Goal: Information Seeking & Learning: Learn about a topic

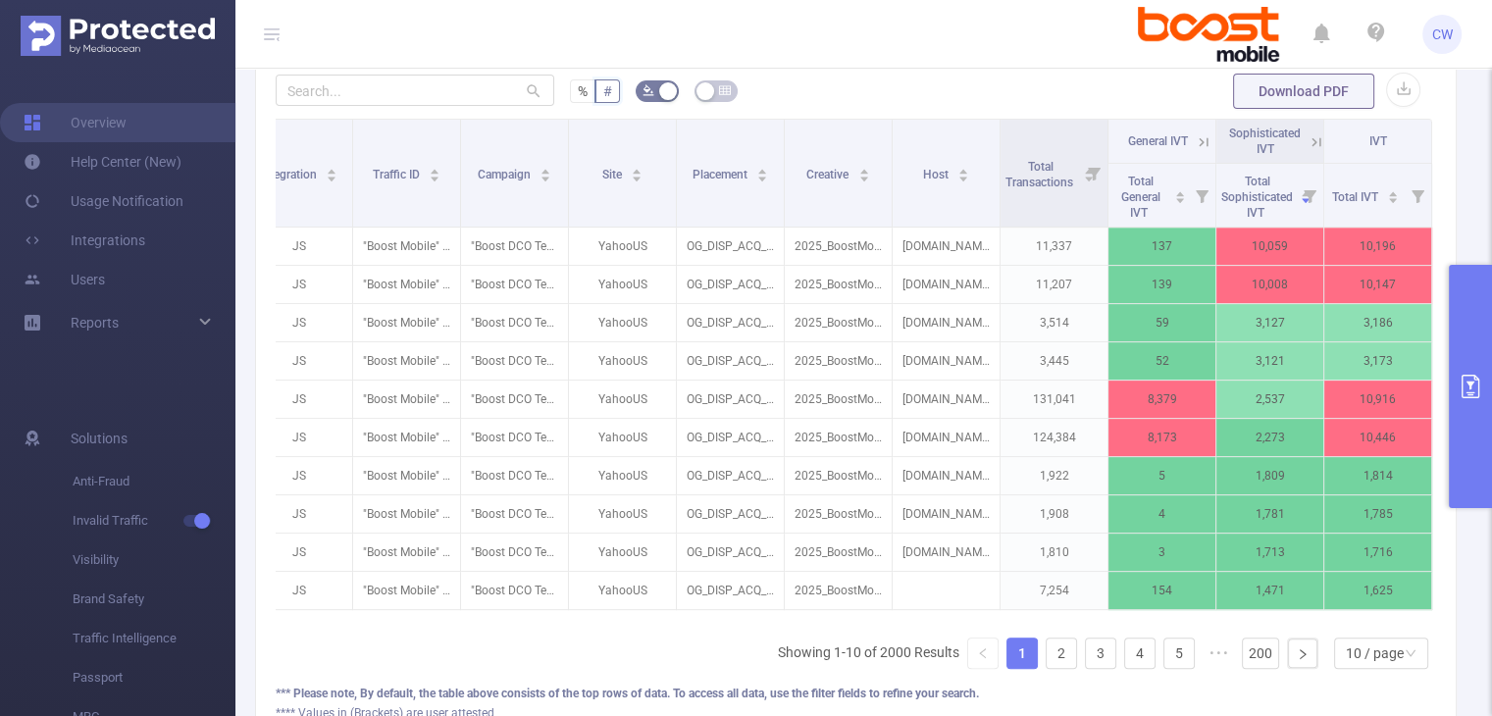
scroll to position [609, 0]
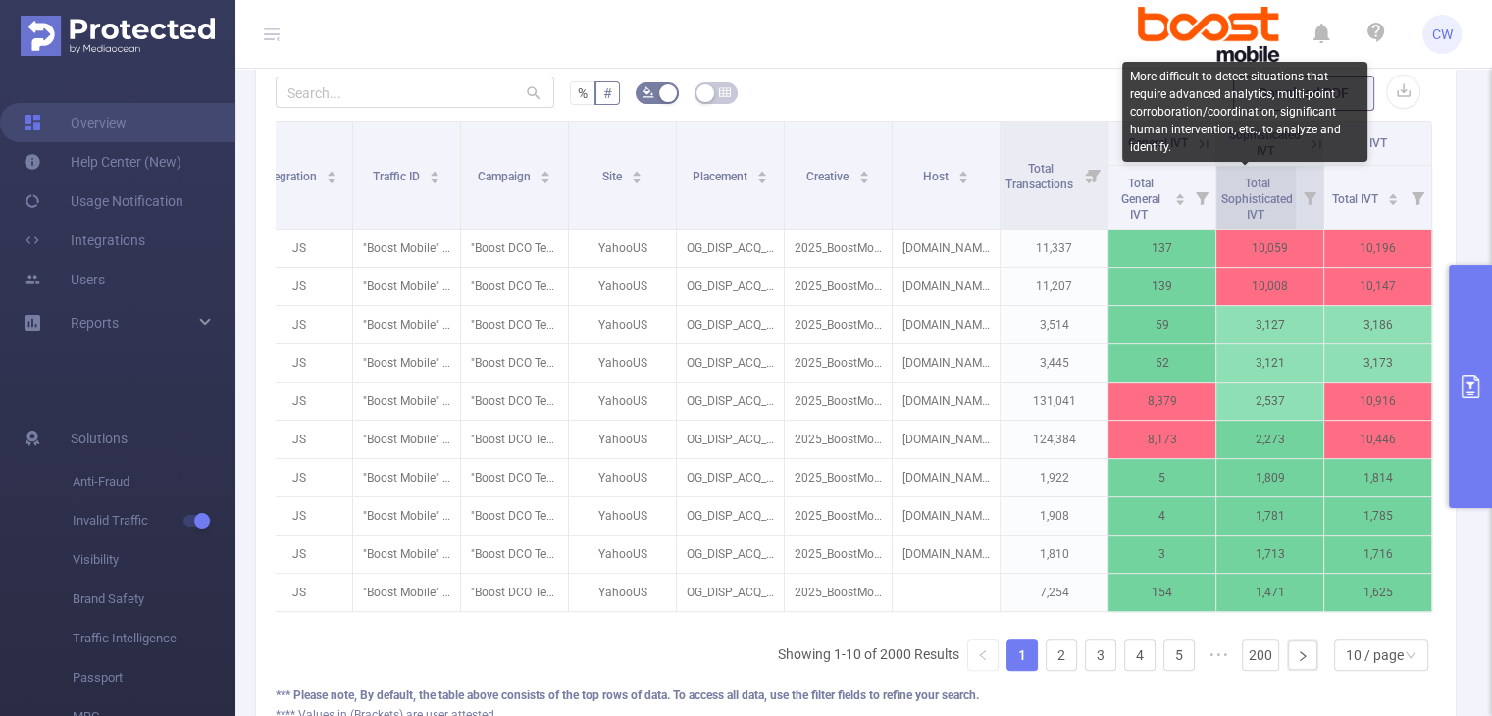
click at [1249, 189] on span "Total Sophisticated IVT" at bounding box center [1258, 199] width 72 height 45
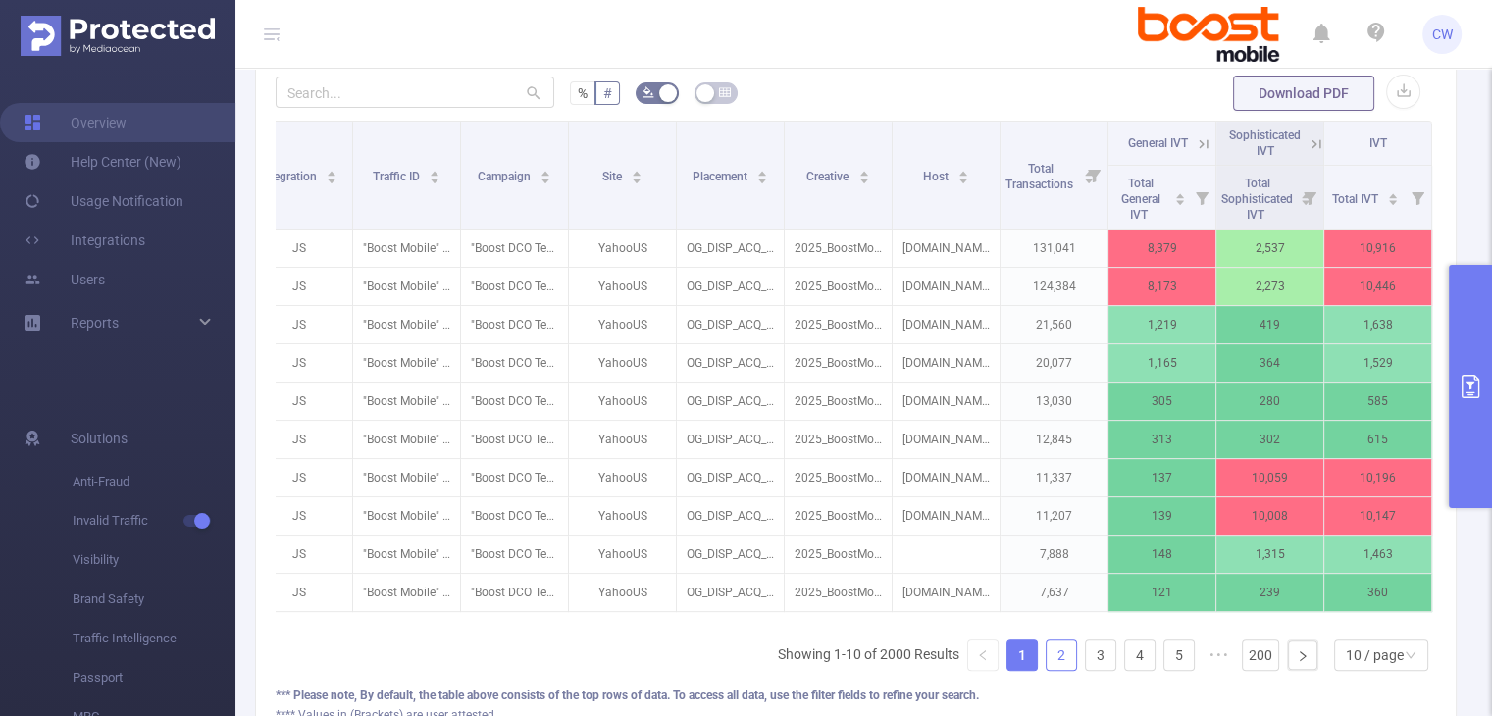
click at [1047, 668] on link "2" at bounding box center [1061, 655] width 29 height 29
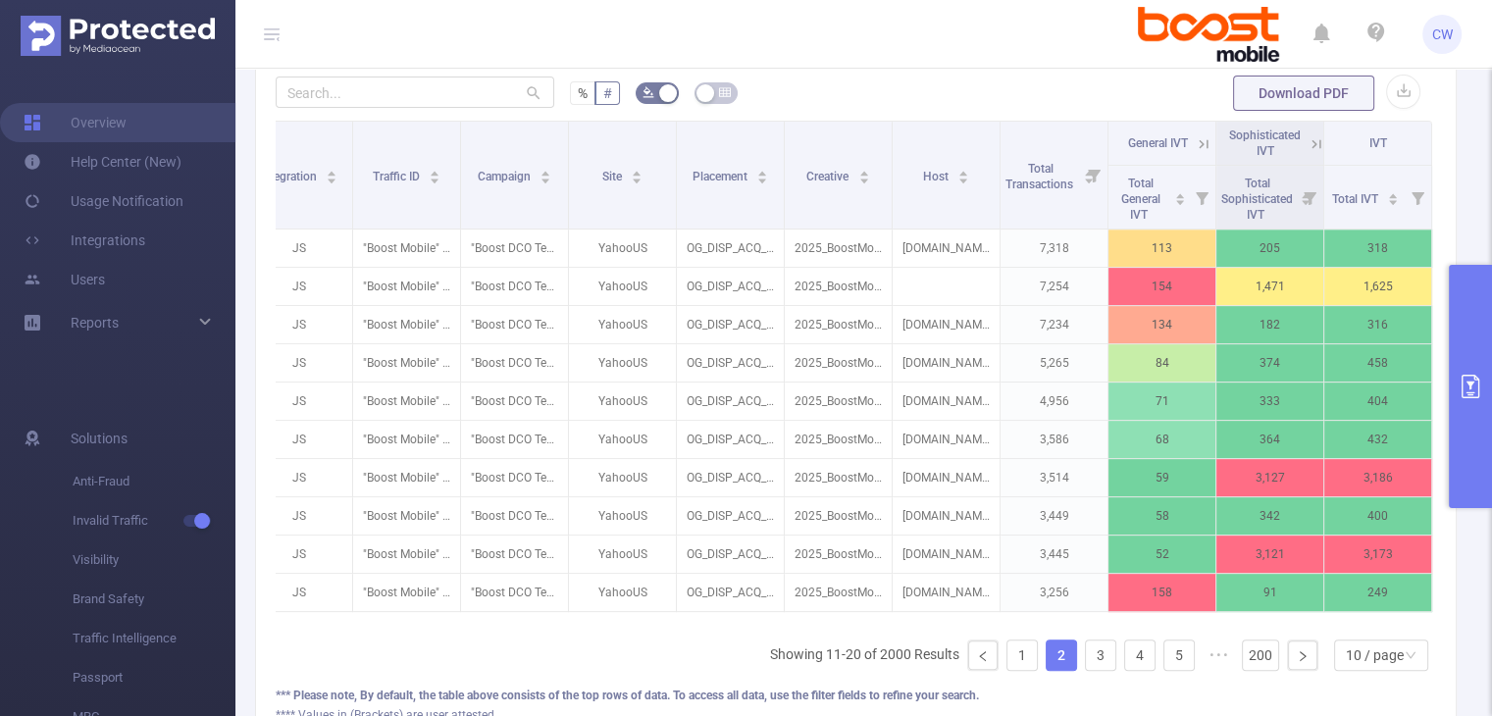
click at [1047, 668] on link "2" at bounding box center [1061, 655] width 29 height 29
click at [1296, 178] on icon at bounding box center [1309, 197] width 27 height 63
click at [1253, 188] on span "Total Sophisticated IVT" at bounding box center [1258, 199] width 72 height 45
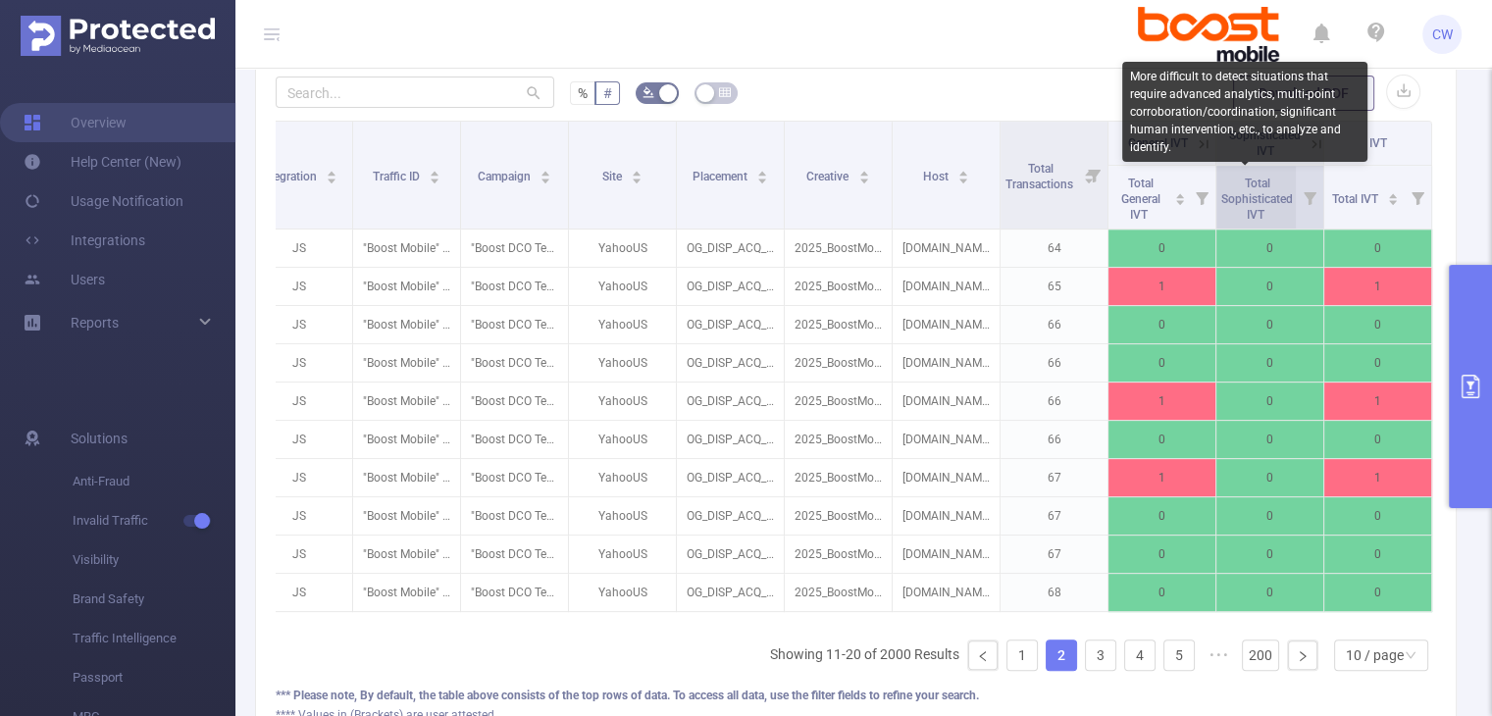
click at [1253, 188] on span "Total Sophisticated IVT" at bounding box center [1258, 199] width 72 height 45
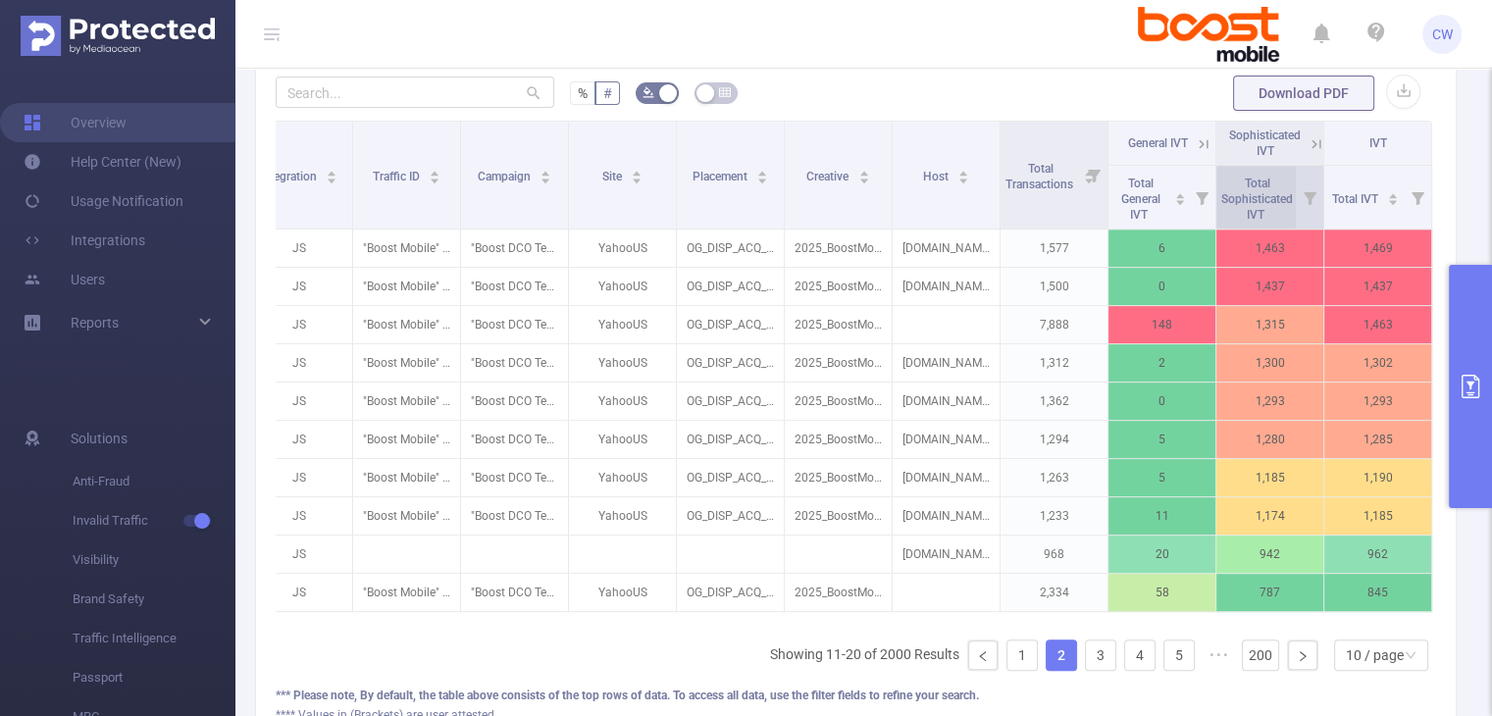
click at [1268, 205] on span "Total Sophisticated IVT" at bounding box center [1258, 197] width 72 height 51
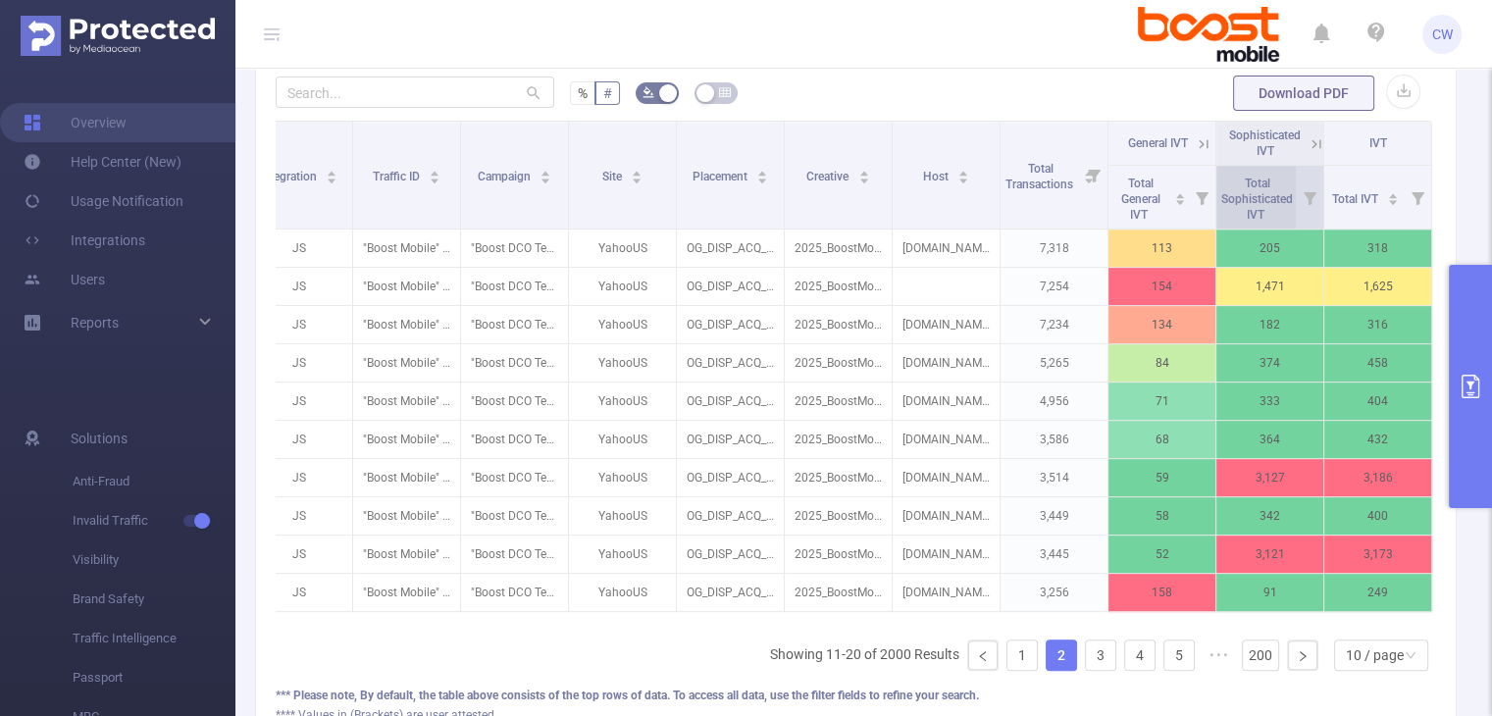
click at [1268, 205] on span "Total Sophisticated IVT" at bounding box center [1258, 197] width 72 height 51
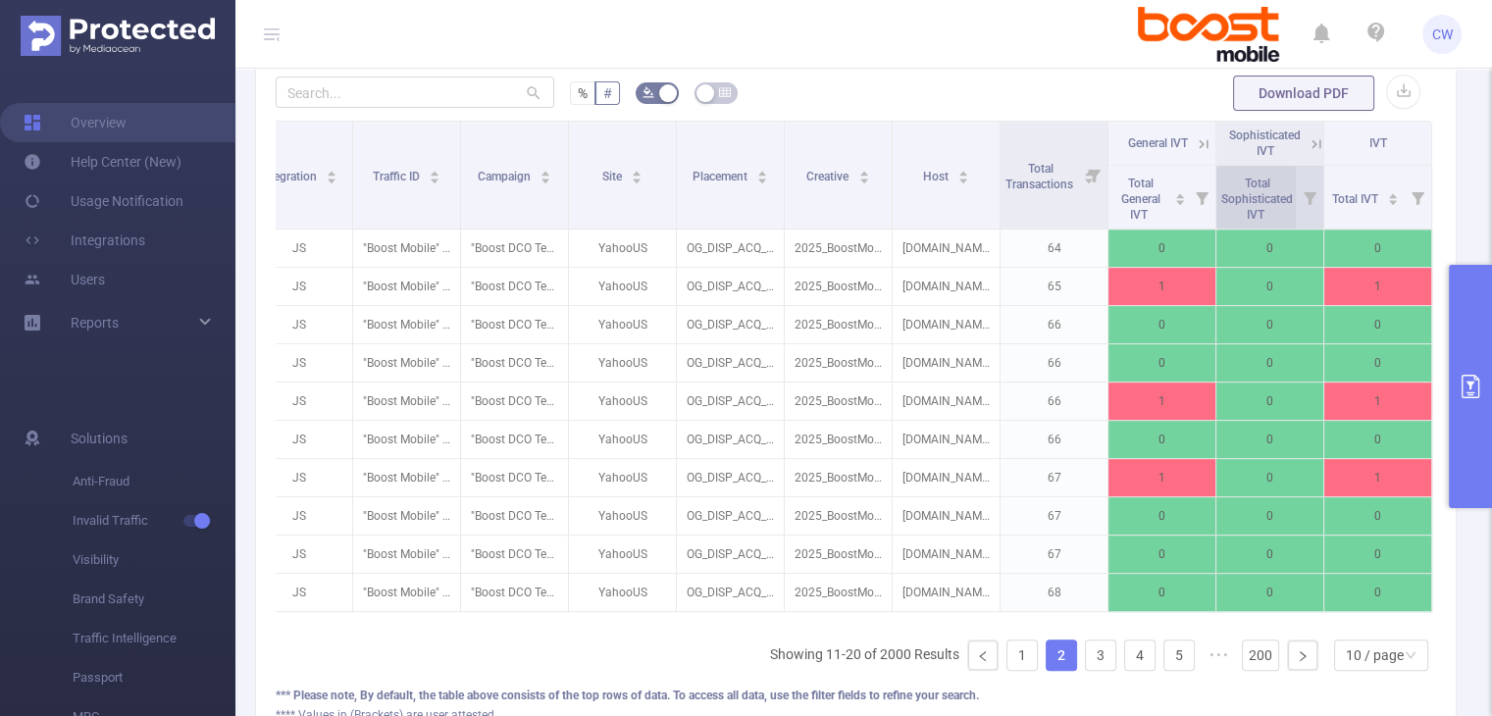
click at [1268, 205] on span "Total Sophisticated IVT" at bounding box center [1258, 197] width 72 height 51
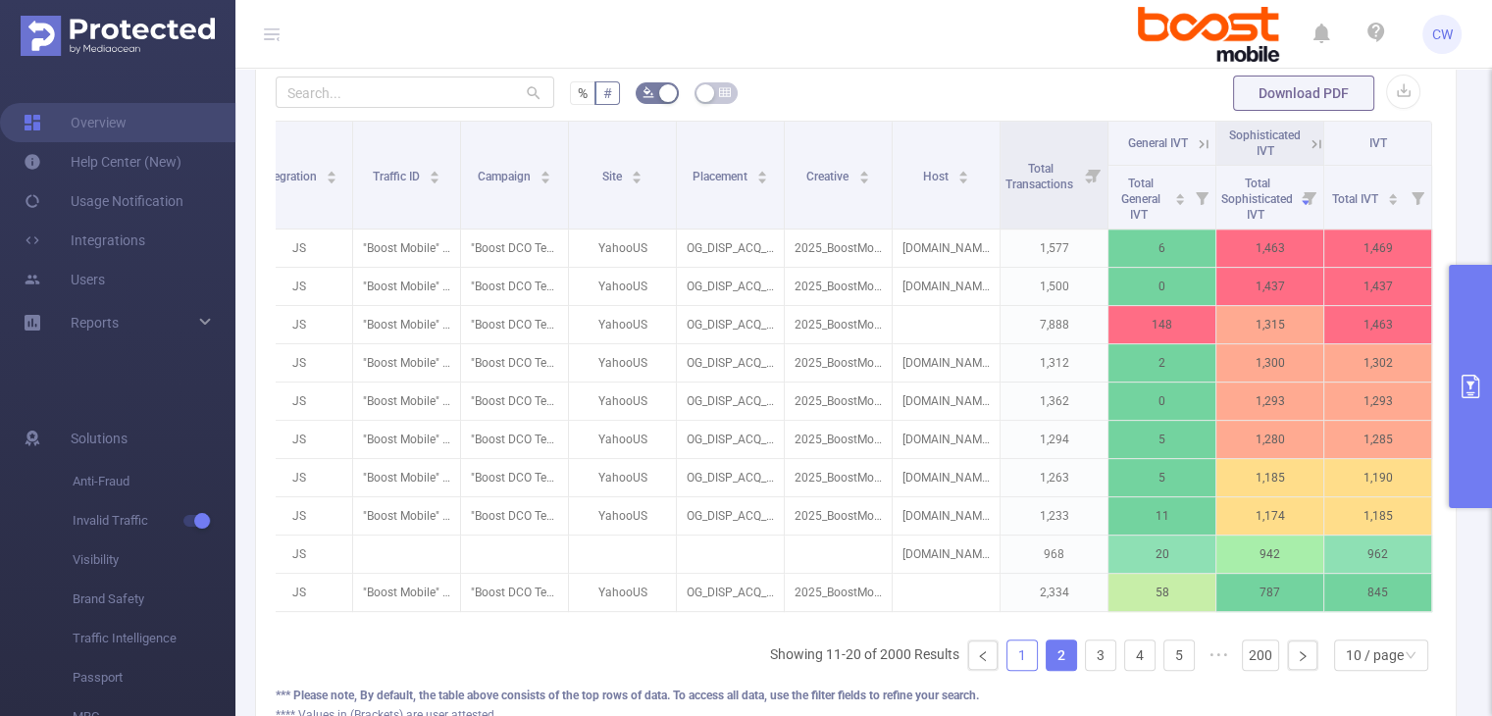
click at [1009, 670] on link "1" at bounding box center [1022, 655] width 29 height 29
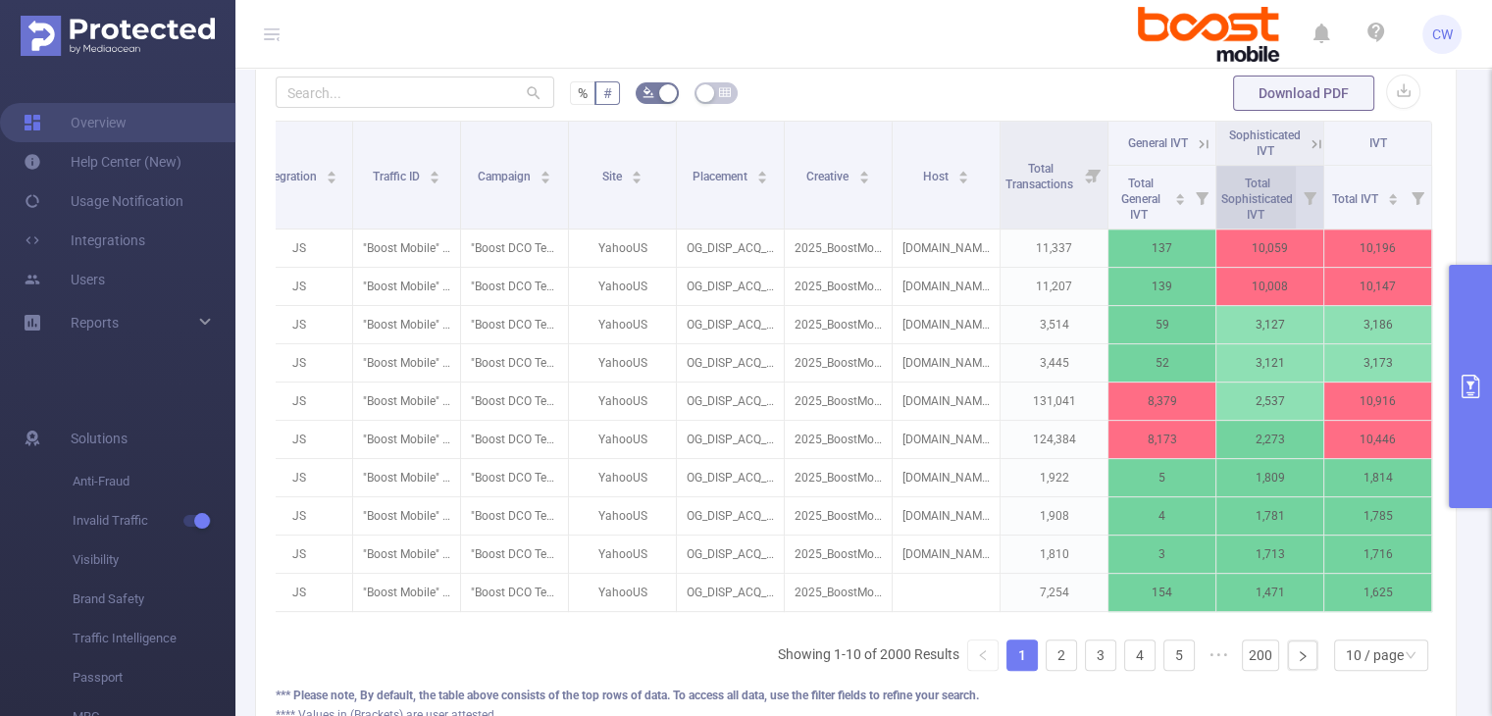
click at [1244, 201] on span "Total Sophisticated IVT" at bounding box center [1258, 199] width 72 height 45
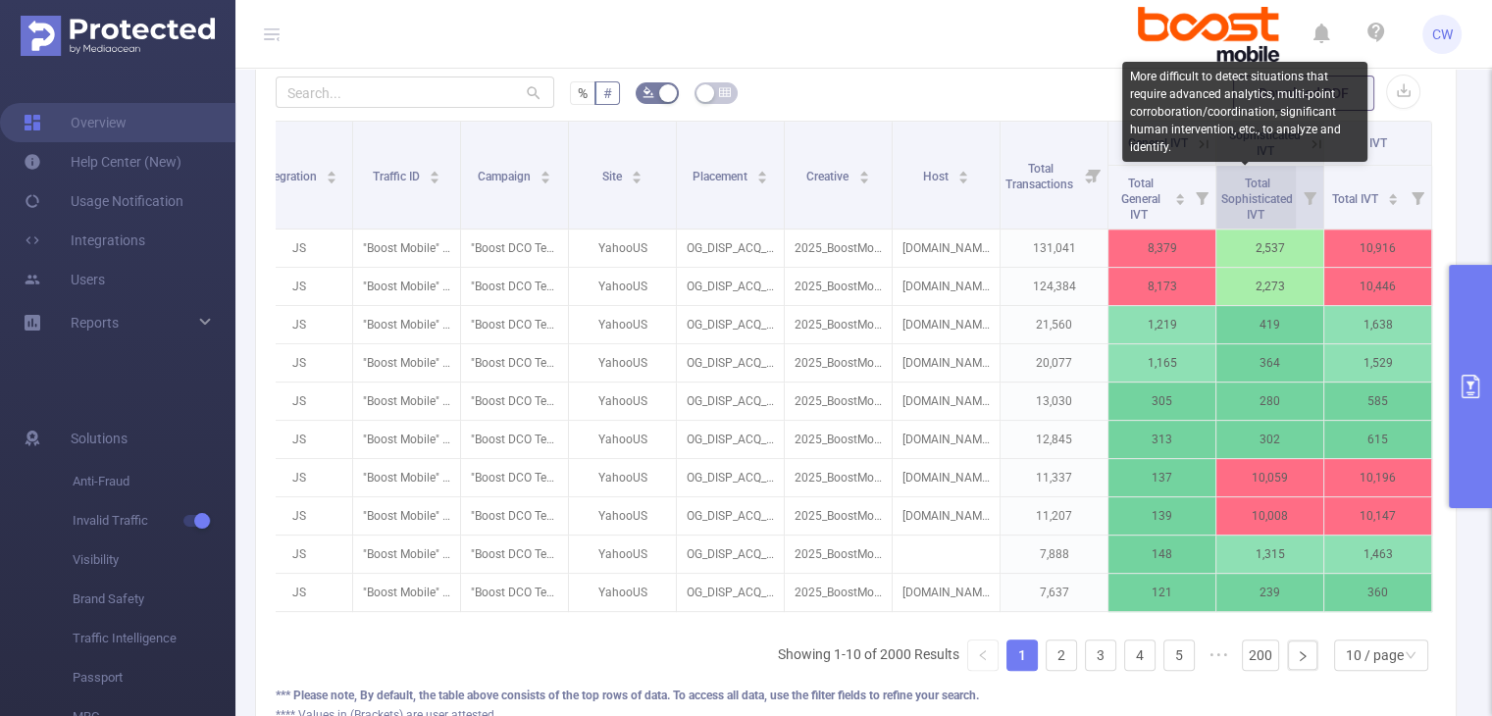
click at [1244, 201] on span "Total Sophisticated IVT" at bounding box center [1258, 199] width 72 height 45
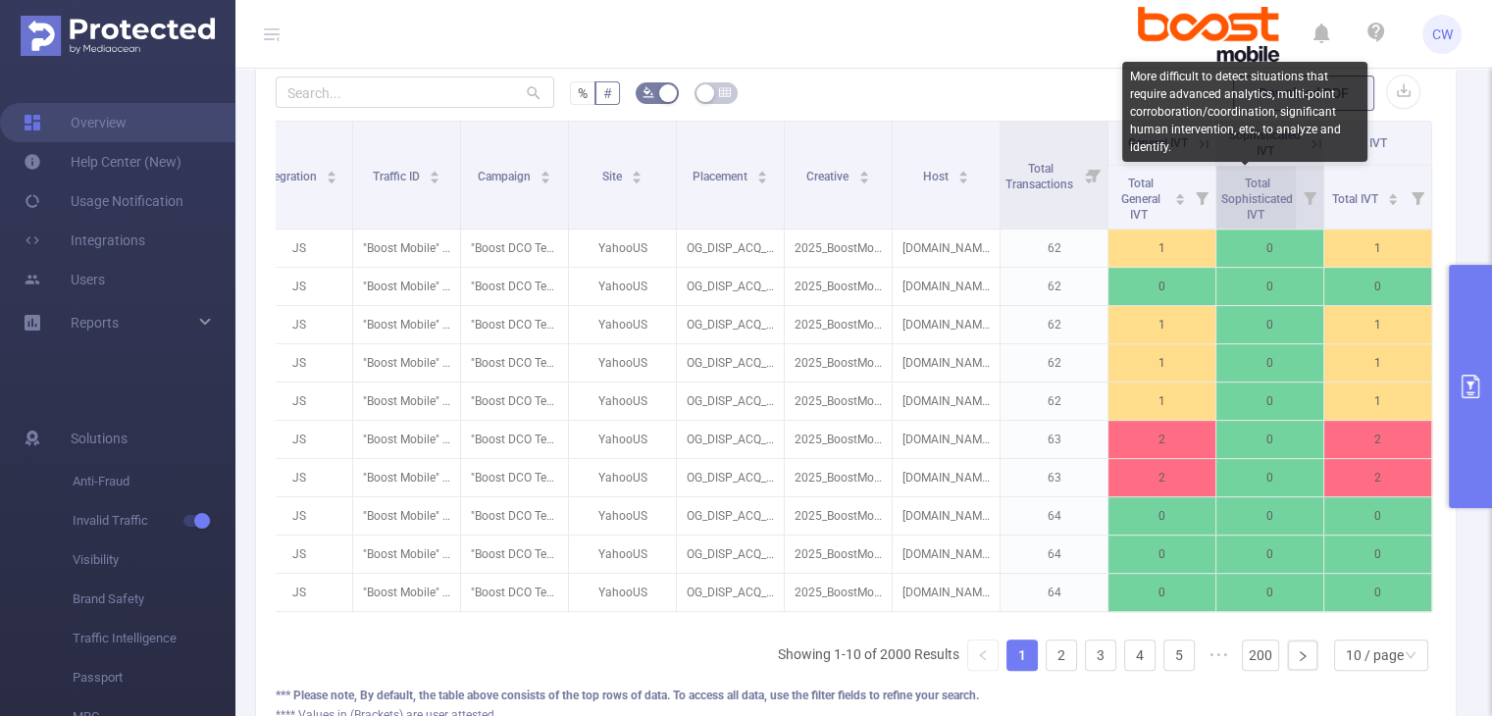
click at [1244, 201] on span "Total Sophisticated IVT" at bounding box center [1258, 199] width 72 height 45
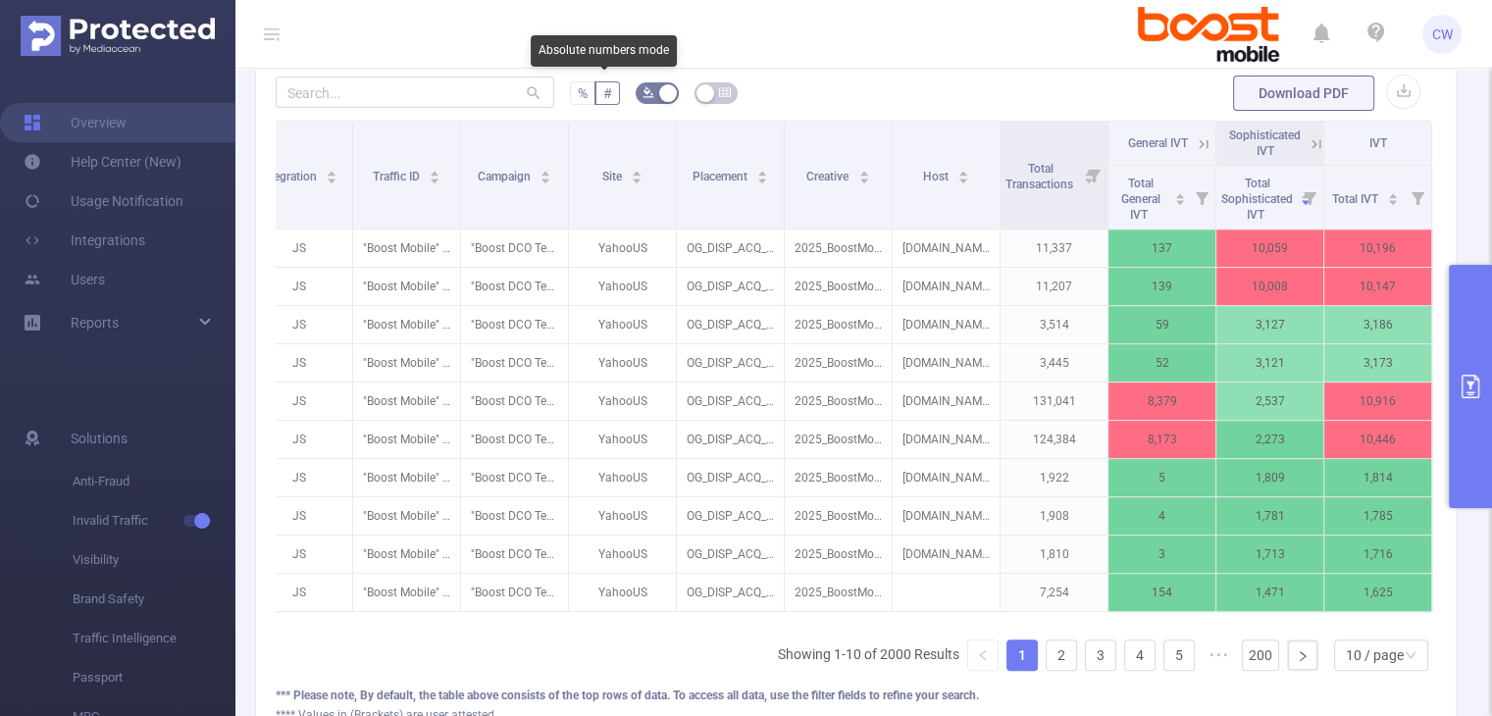
click at [578, 93] on span "%" at bounding box center [583, 93] width 10 height 16
click at [578, 98] on input "%" at bounding box center [578, 98] width 0 height 0
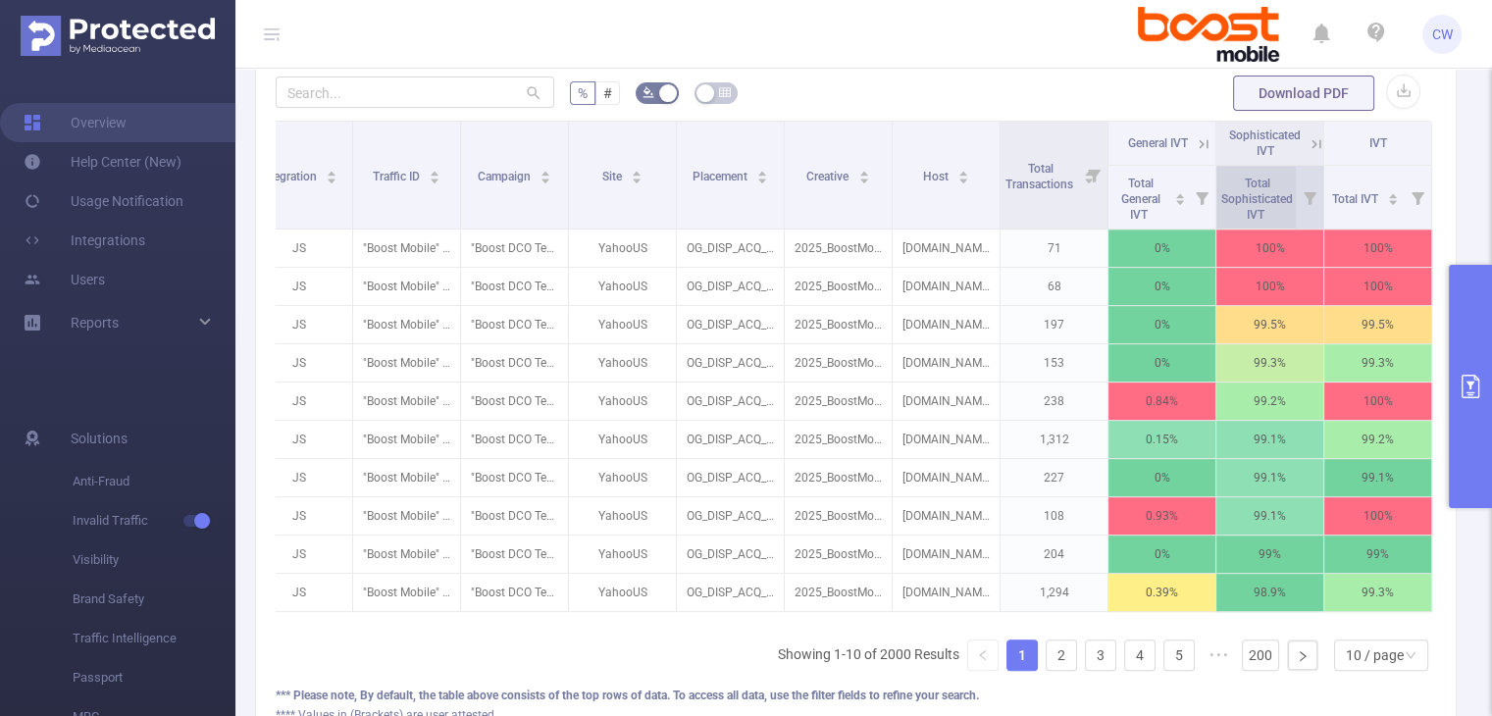
click at [1260, 214] on span "Total Sophisticated IVT" at bounding box center [1258, 197] width 72 height 51
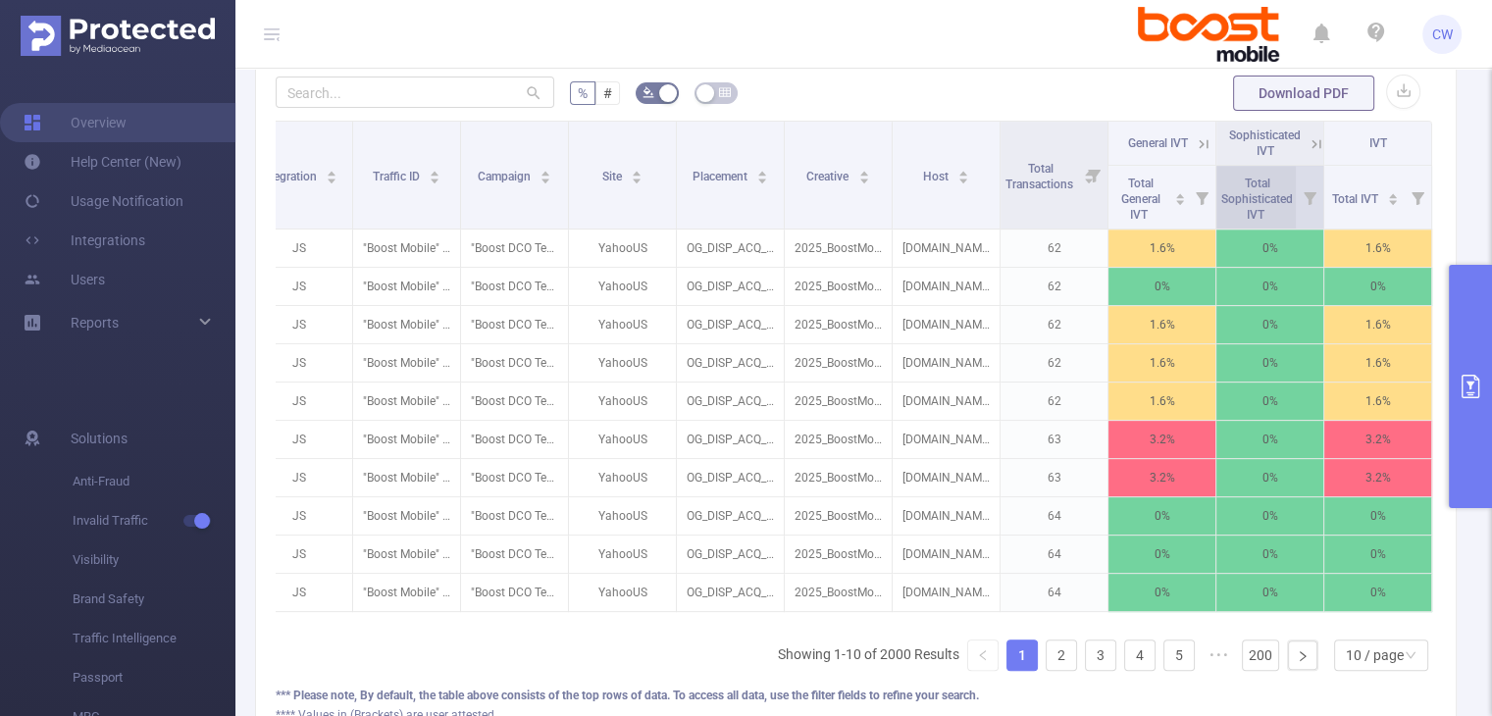
click at [1260, 214] on span "Total Sophisticated IVT" at bounding box center [1258, 197] width 72 height 51
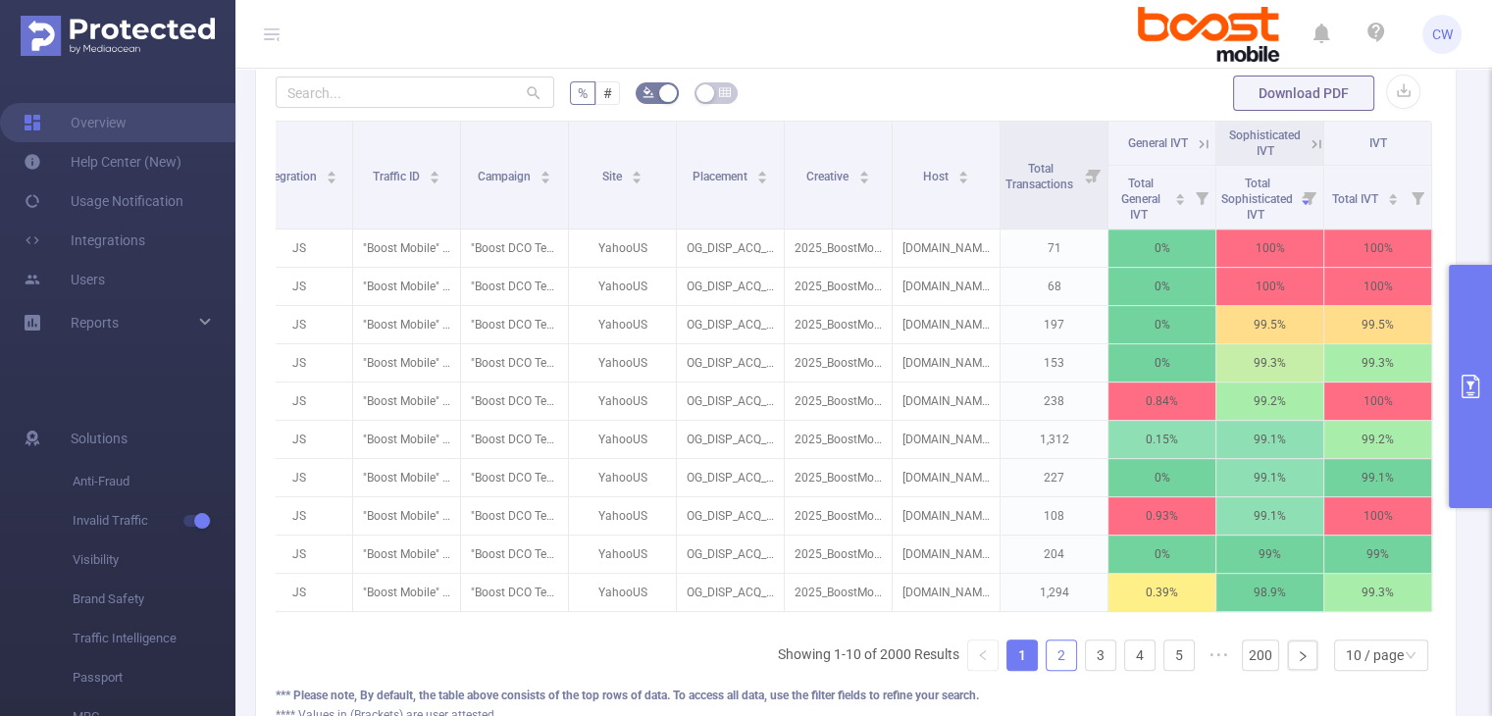
click at [1059, 670] on link "2" at bounding box center [1061, 655] width 29 height 29
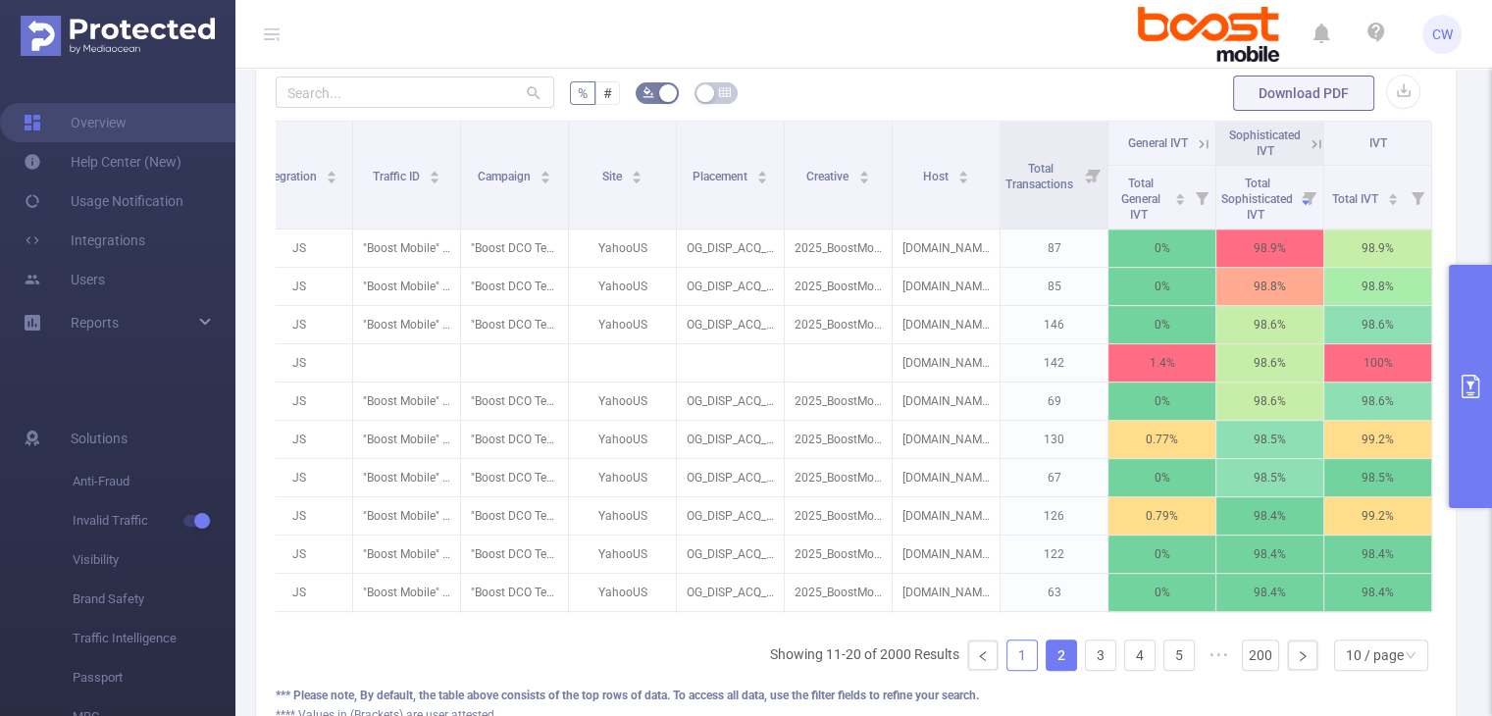
click at [1017, 665] on link "1" at bounding box center [1022, 655] width 29 height 29
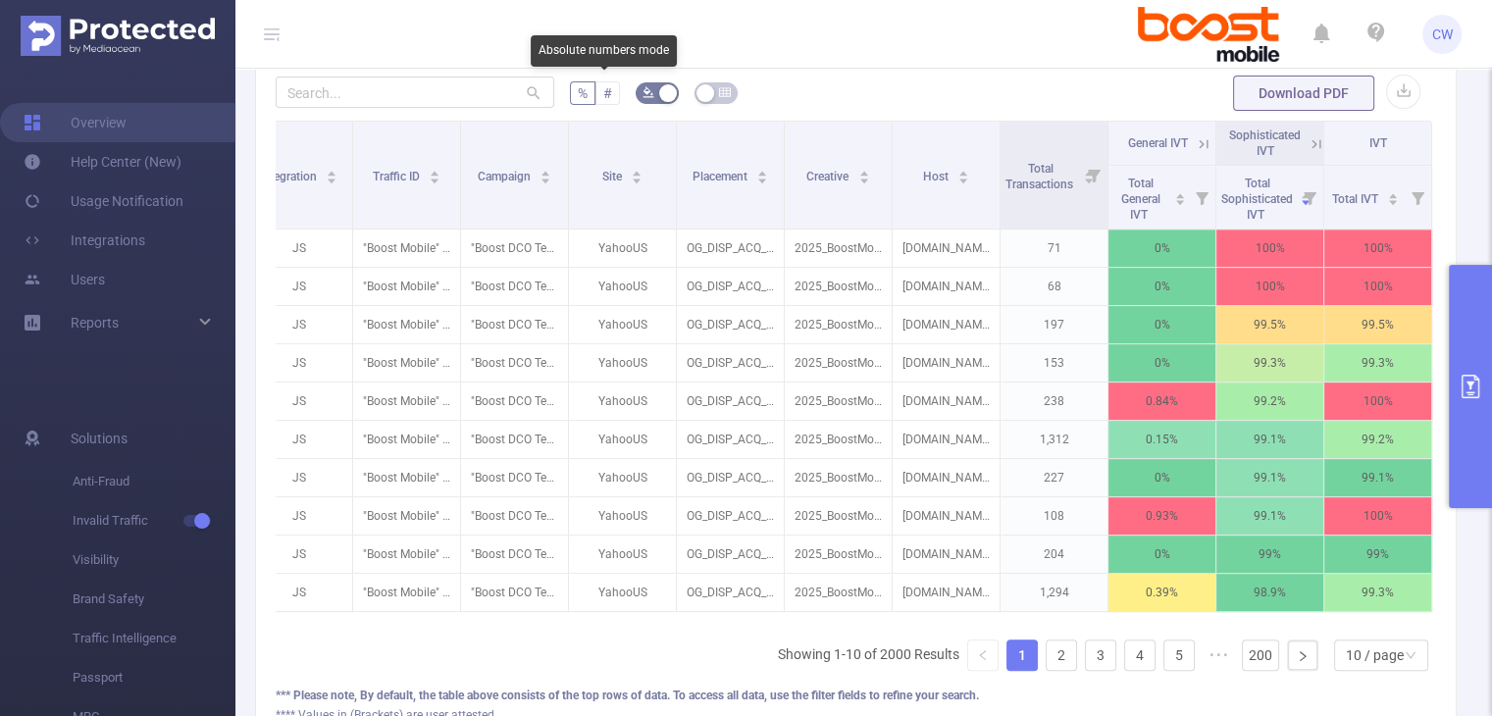
click at [604, 89] on span "#" at bounding box center [607, 93] width 9 height 16
click at [603, 98] on input "#" at bounding box center [603, 98] width 0 height 0
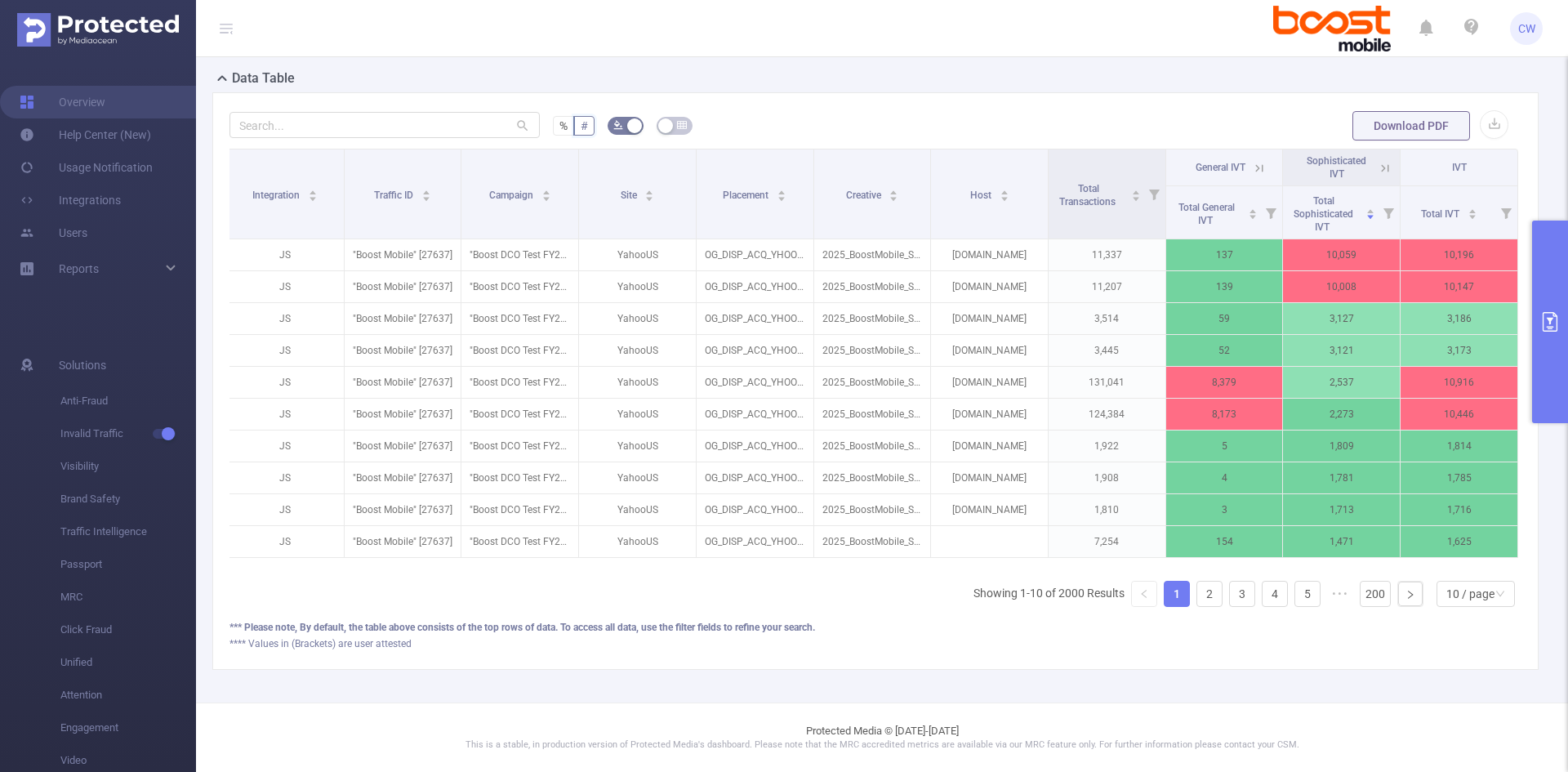
scroll to position [456, 0]
click at [1104, 207] on div "Total Transactions" at bounding box center [1097, 193] width 88 height 29
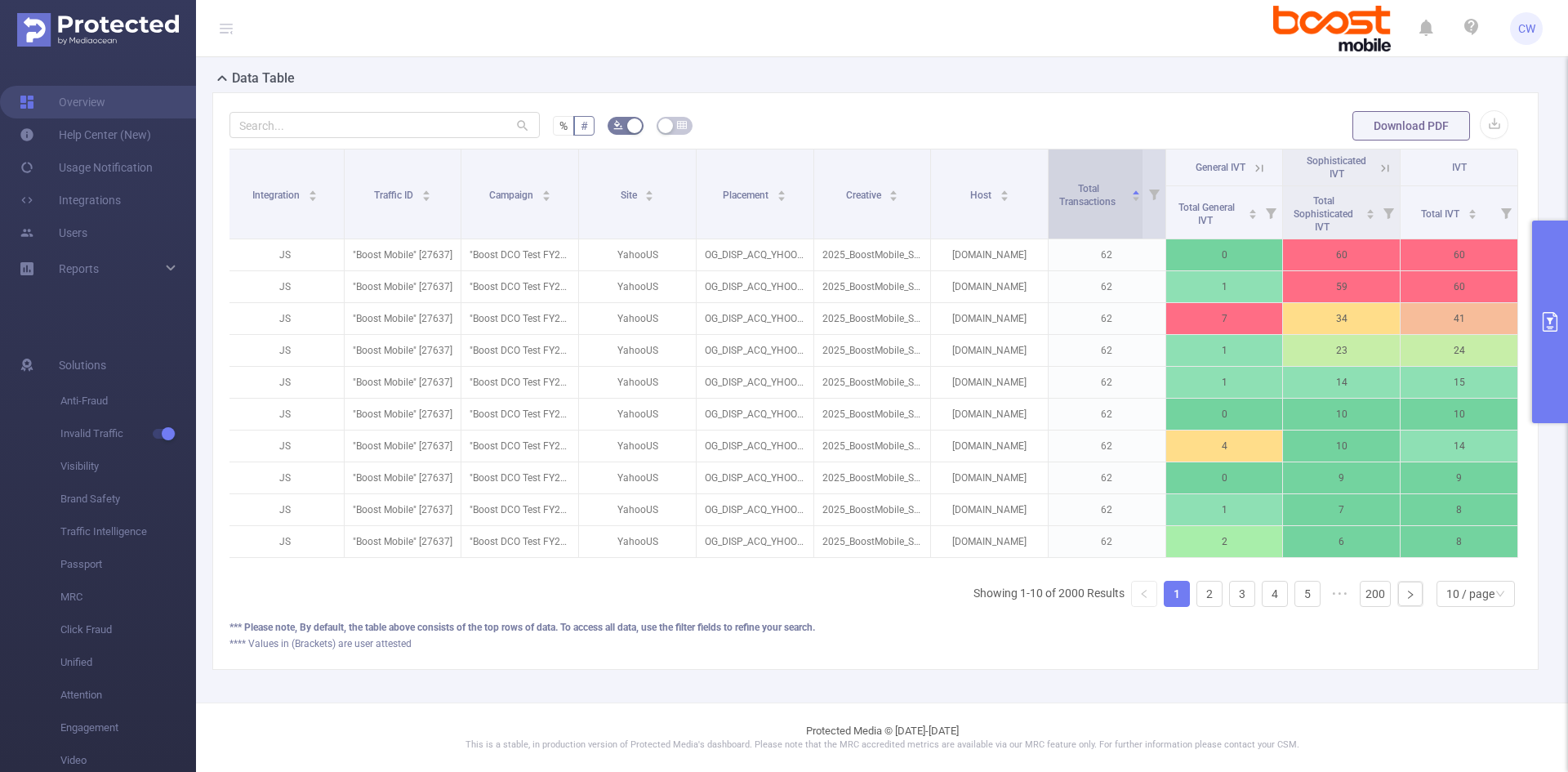
click at [1104, 207] on div "Total Transactions" at bounding box center [1097, 193] width 88 height 29
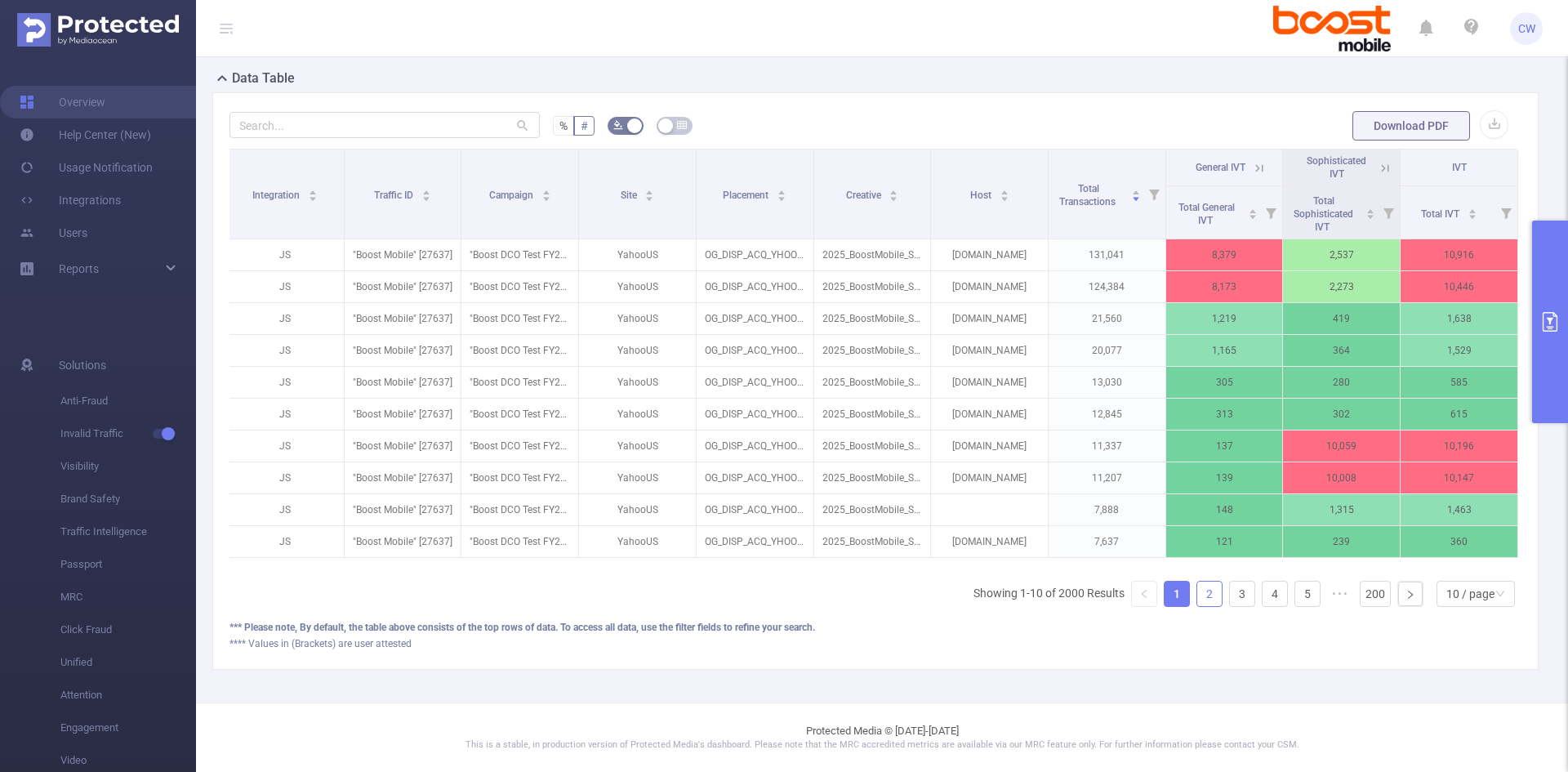
click at [1197, 595] on link "2" at bounding box center [1208, 594] width 24 height 24
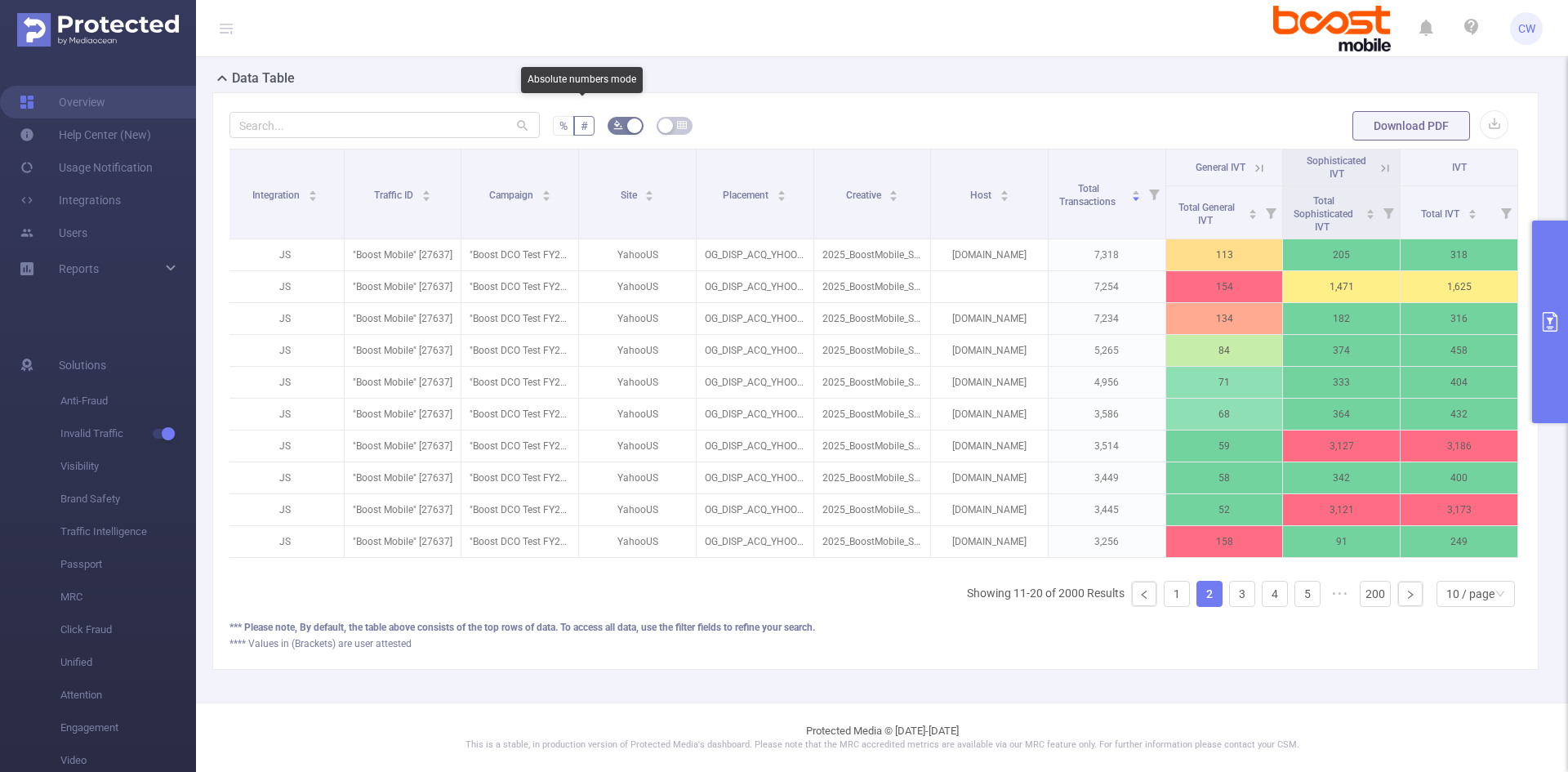
click at [562, 119] on span "%" at bounding box center [563, 126] width 8 height 13
click at [559, 130] on input "%" at bounding box center [559, 130] width 0 height 0
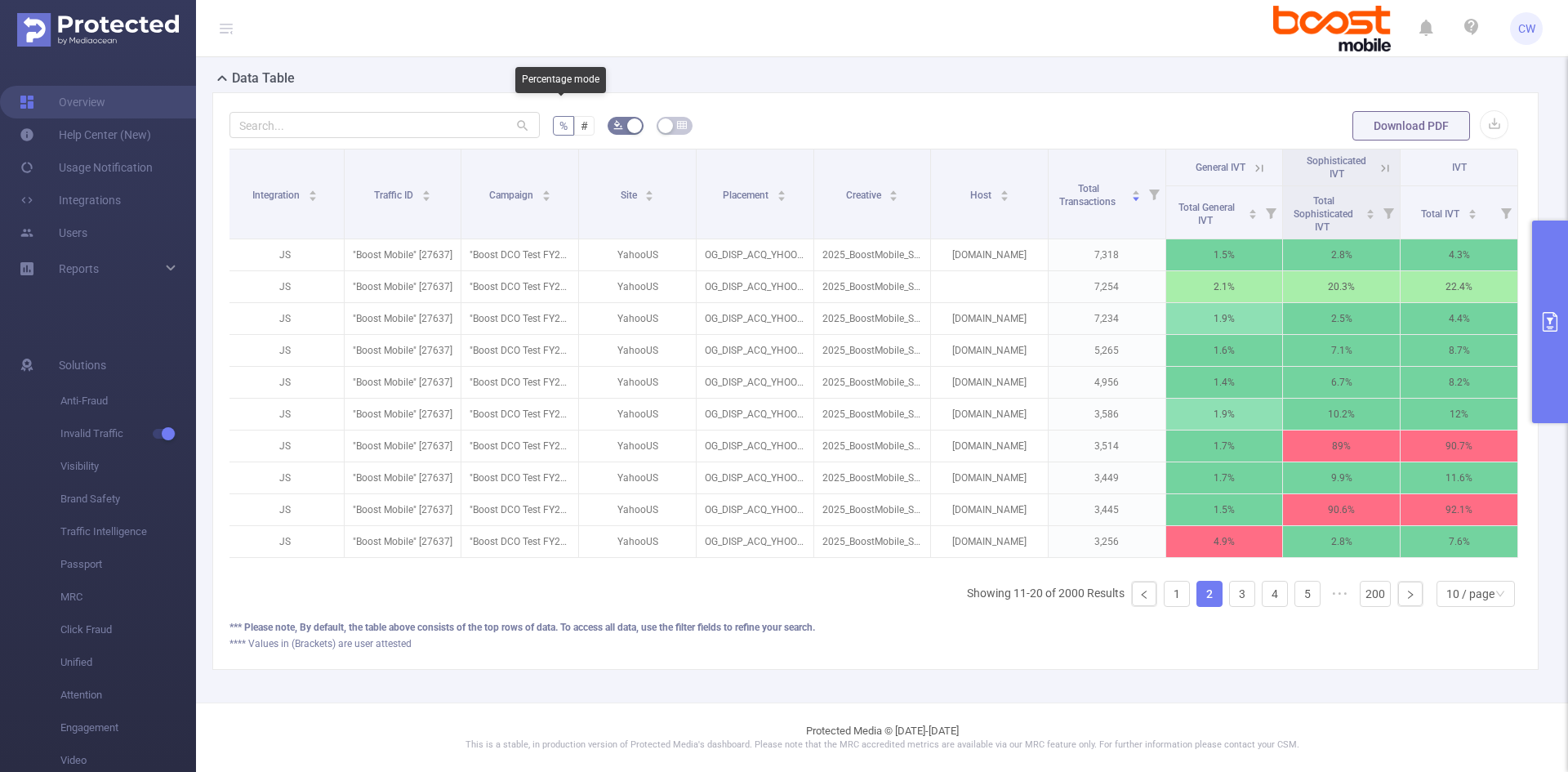
click at [562, 119] on span "%" at bounding box center [563, 126] width 8 height 13
click at [559, 130] on input "%" at bounding box center [559, 130] width 0 height 0
click at [1164, 595] on li "1" at bounding box center [1176, 594] width 26 height 26
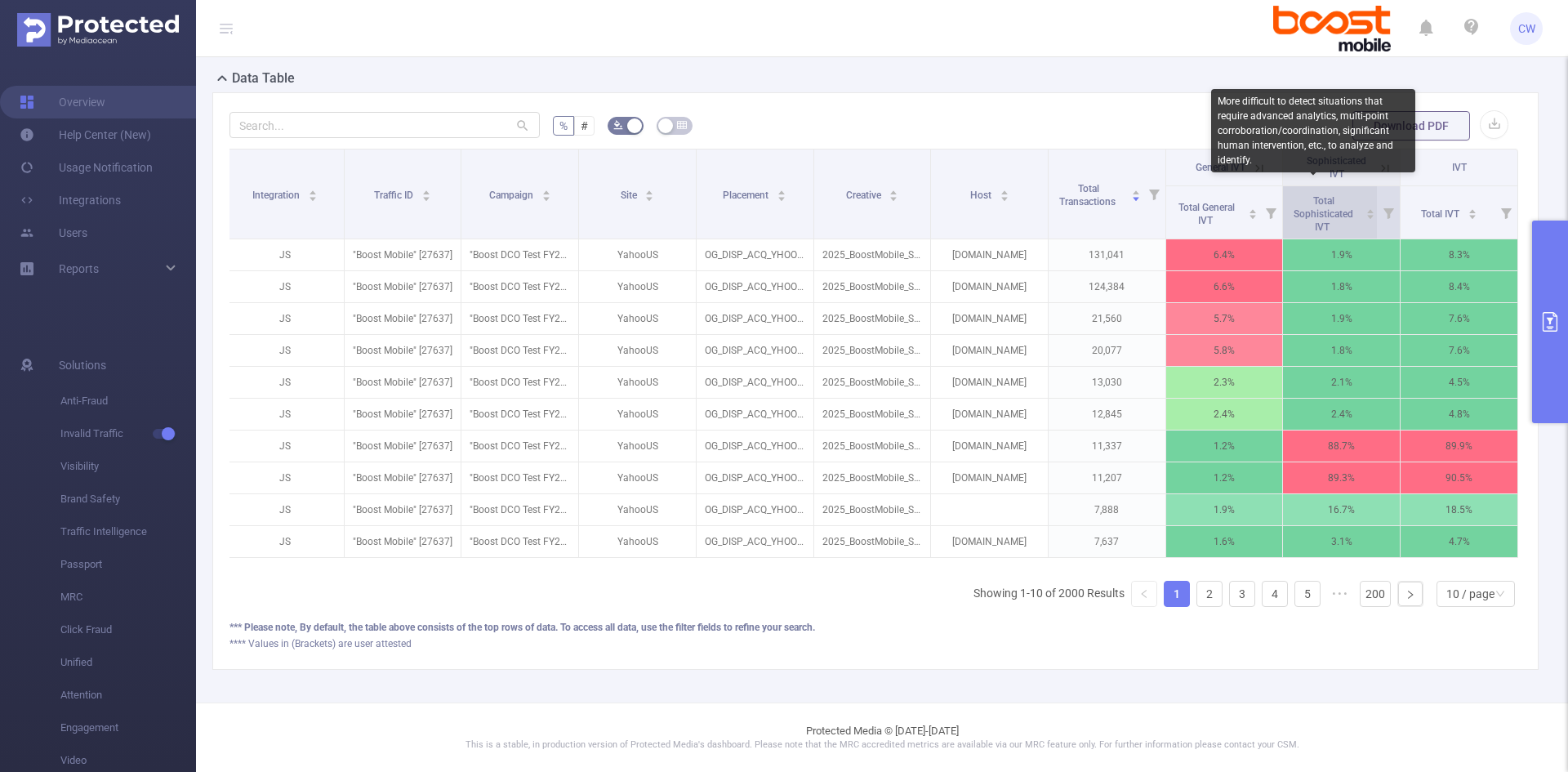
click at [1241, 196] on span "Total Sophisticated IVT" at bounding box center [1323, 214] width 60 height 37
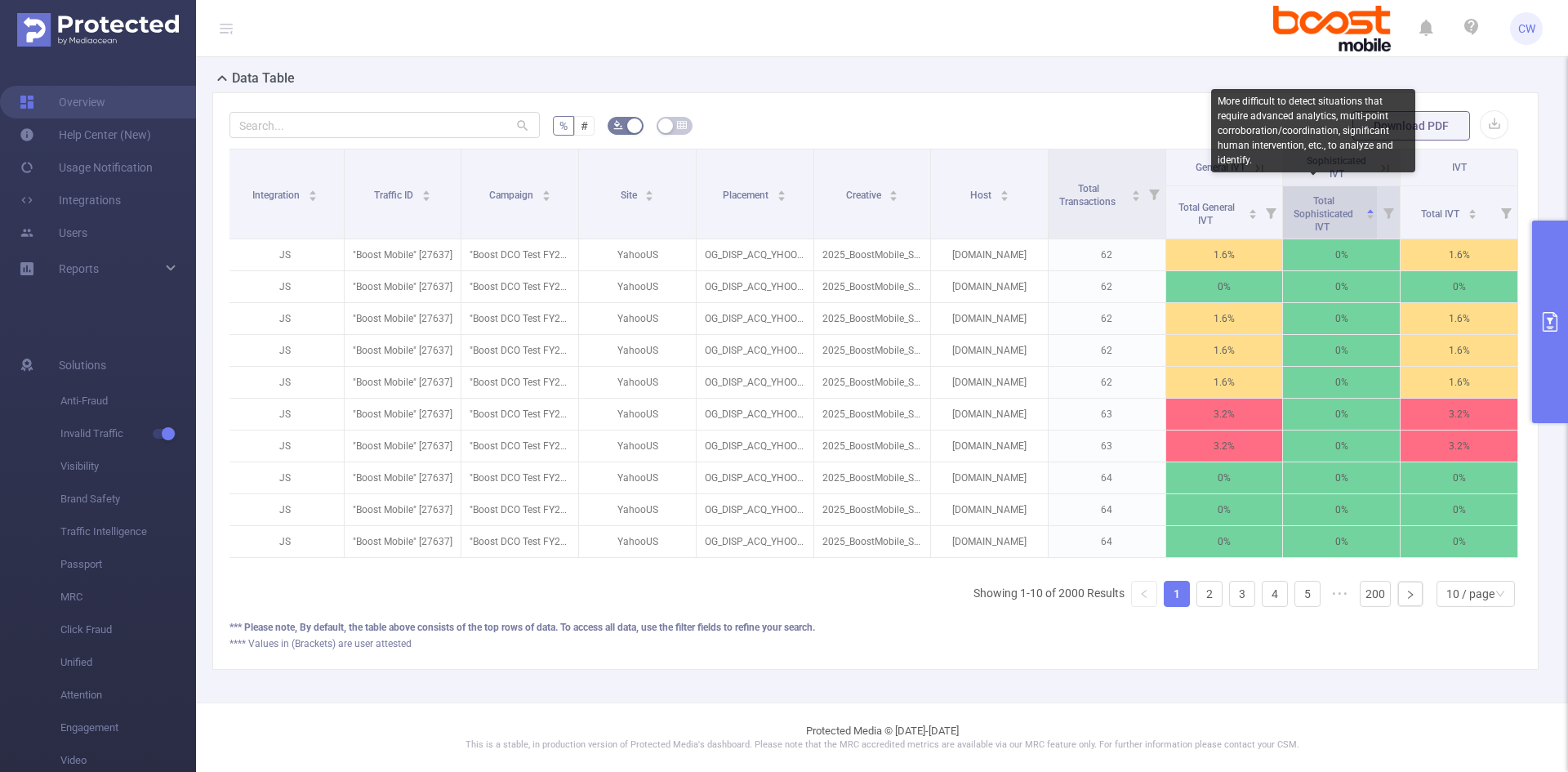
click at [1241, 196] on span "Total Sophisticated IVT" at bounding box center [1323, 214] width 60 height 37
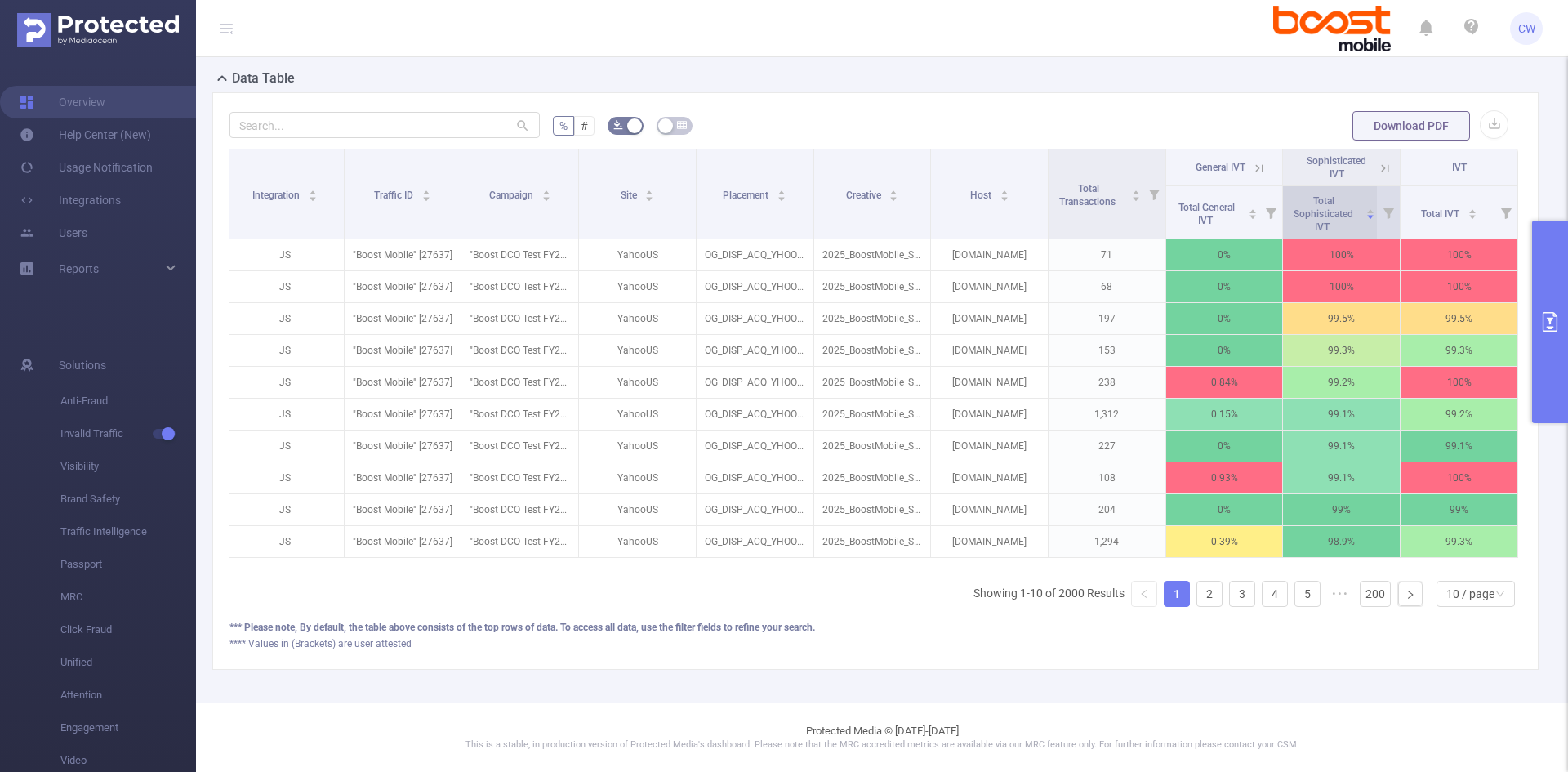
click at [1241, 192] on span "Total Sophisticated IVT" at bounding box center [1322, 212] width 72 height 42
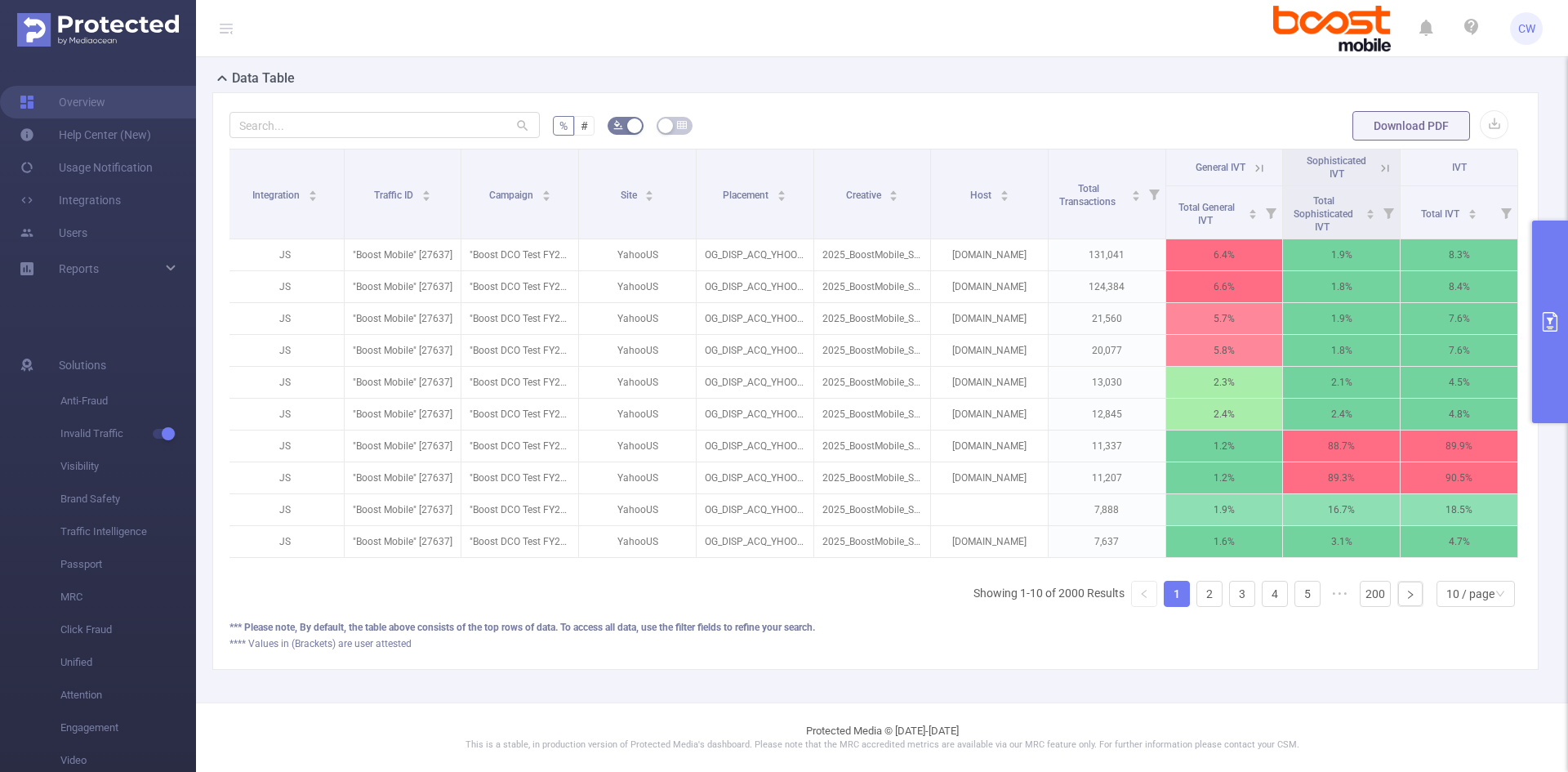
click at [1241, 161] on icon at bounding box center [1385, 168] width 15 height 15
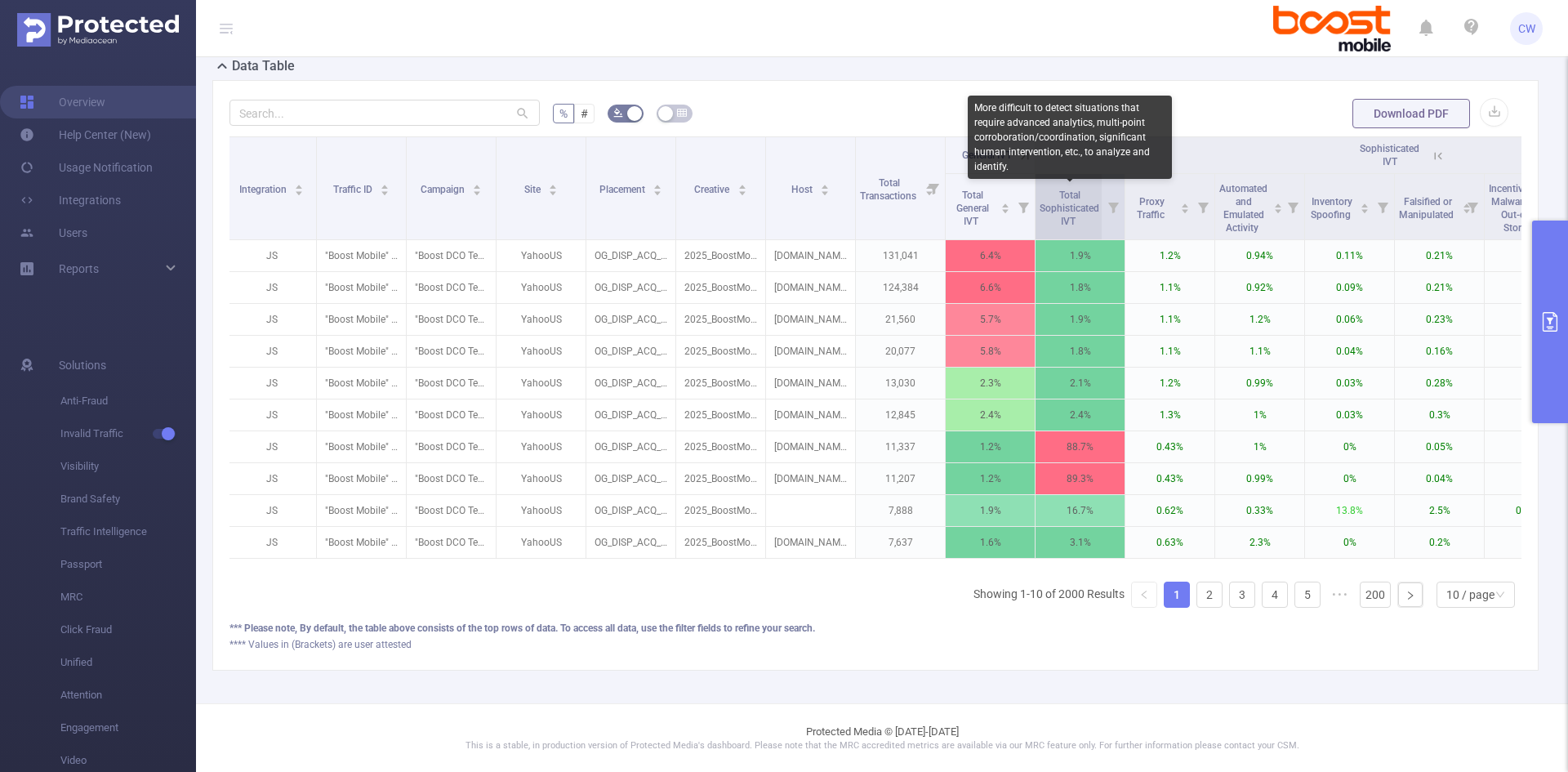
click at [1081, 208] on span "Total Sophisticated IVT" at bounding box center [1069, 208] width 60 height 37
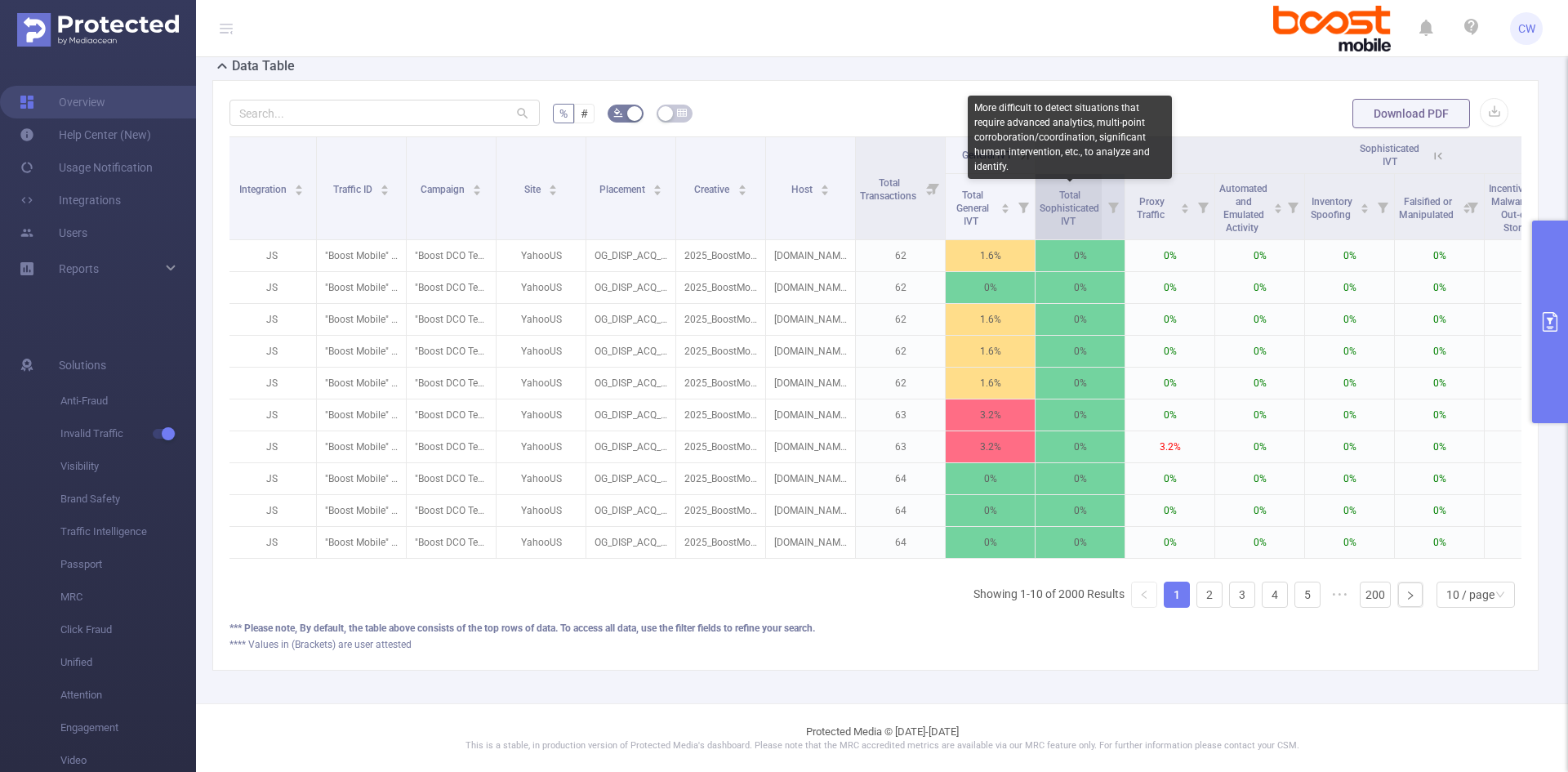
click at [1081, 208] on span "Total Sophisticated IVT" at bounding box center [1069, 208] width 60 height 37
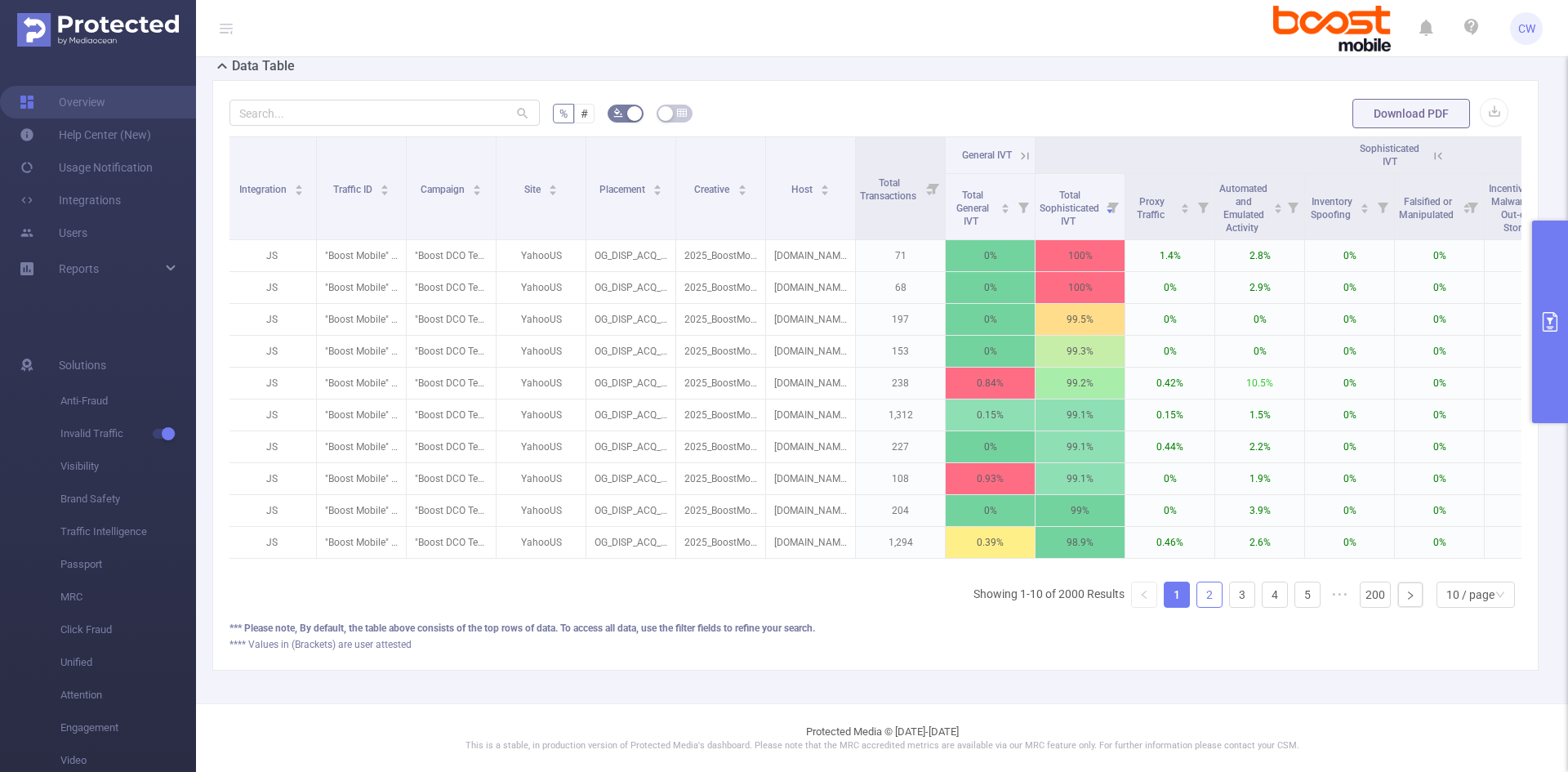
click at [1203, 595] on link "2" at bounding box center [1208, 595] width 24 height 24
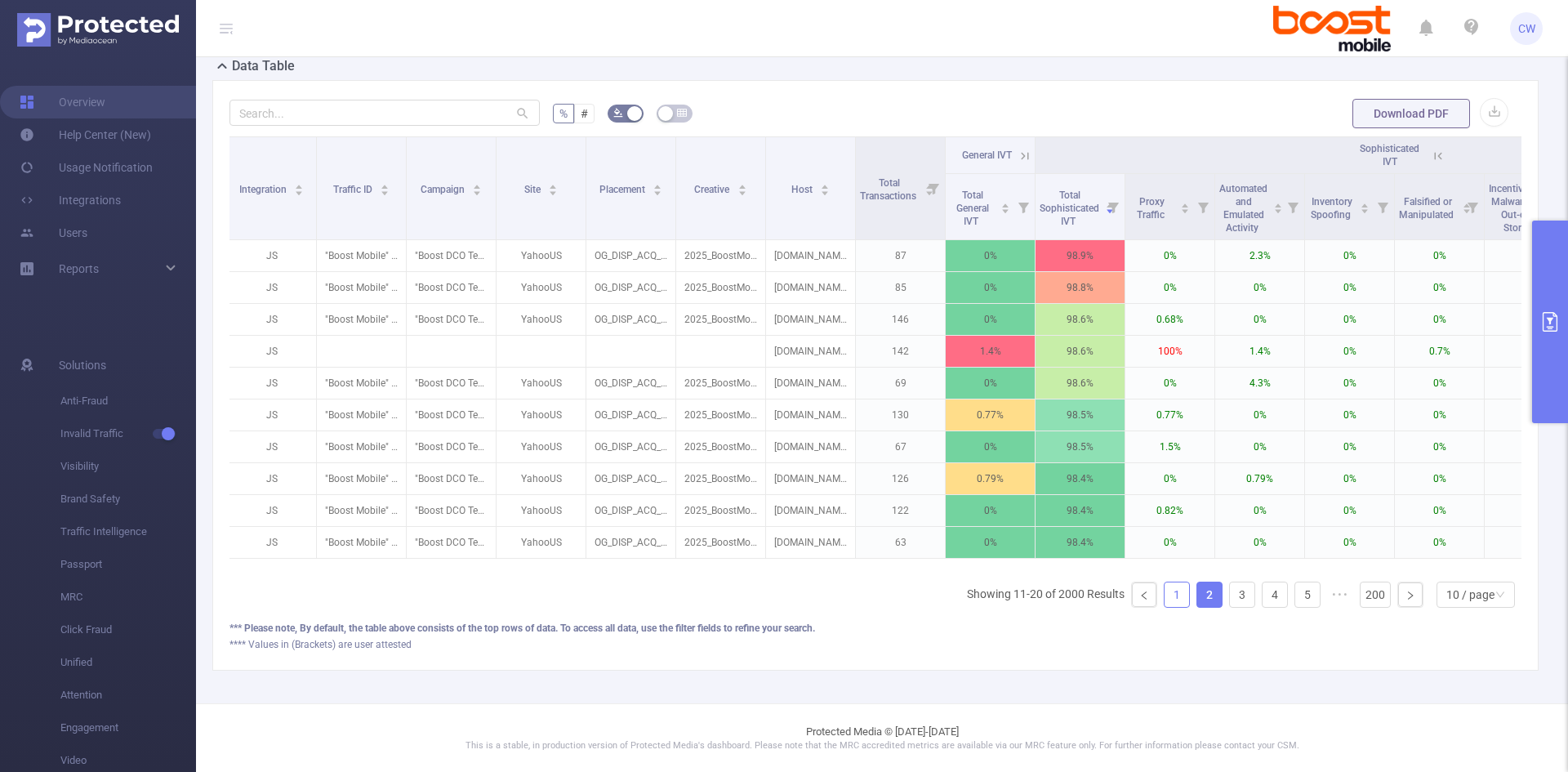
click at [1167, 595] on link "1" at bounding box center [1176, 595] width 24 height 24
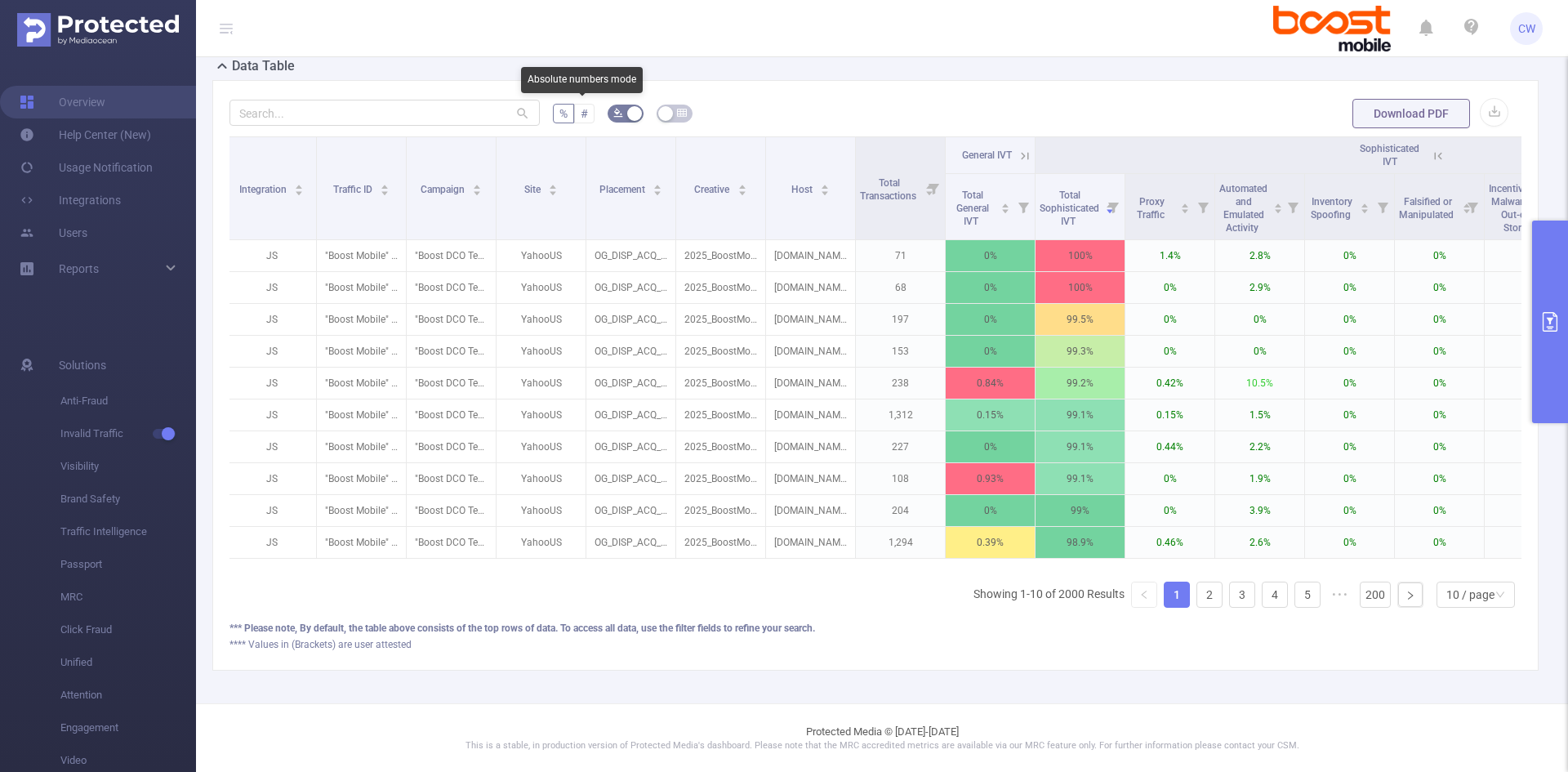
click at [574, 112] on label "#" at bounding box center [584, 114] width 21 height 20
click at [581, 117] on input "#" at bounding box center [581, 117] width 0 height 0
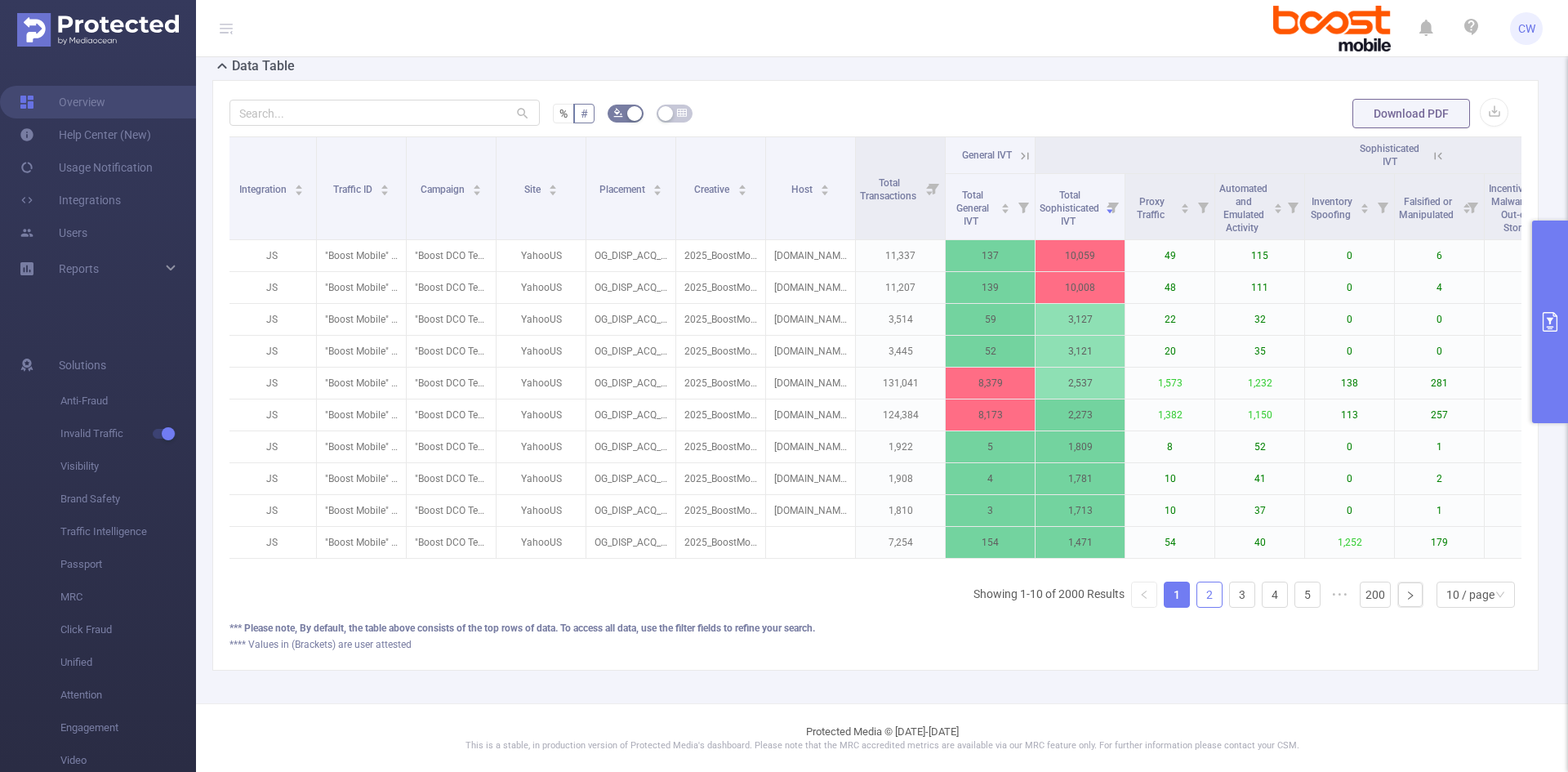
click at [1197, 595] on link "2" at bounding box center [1208, 595] width 24 height 24
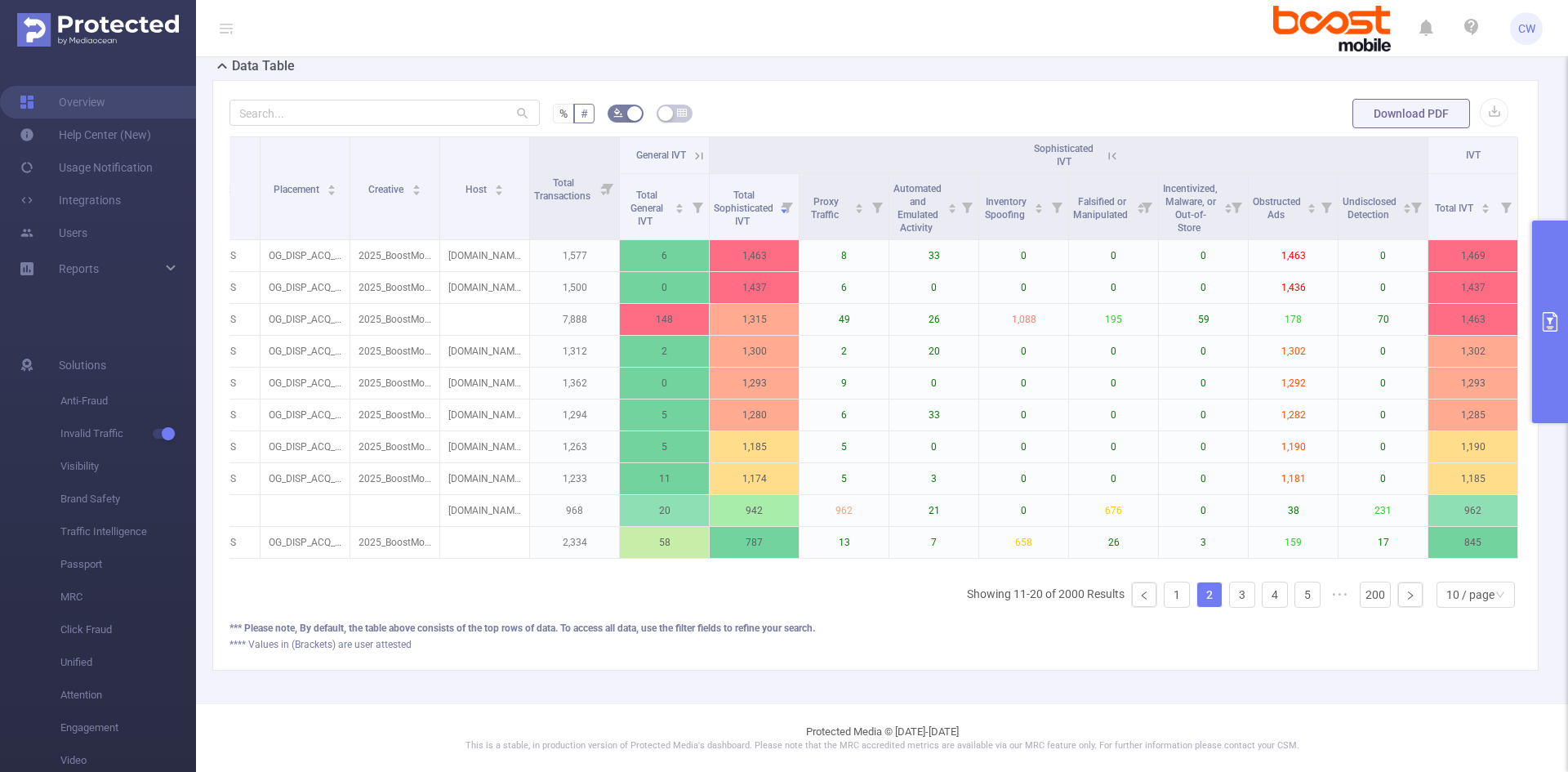
scroll to position [0, 0]
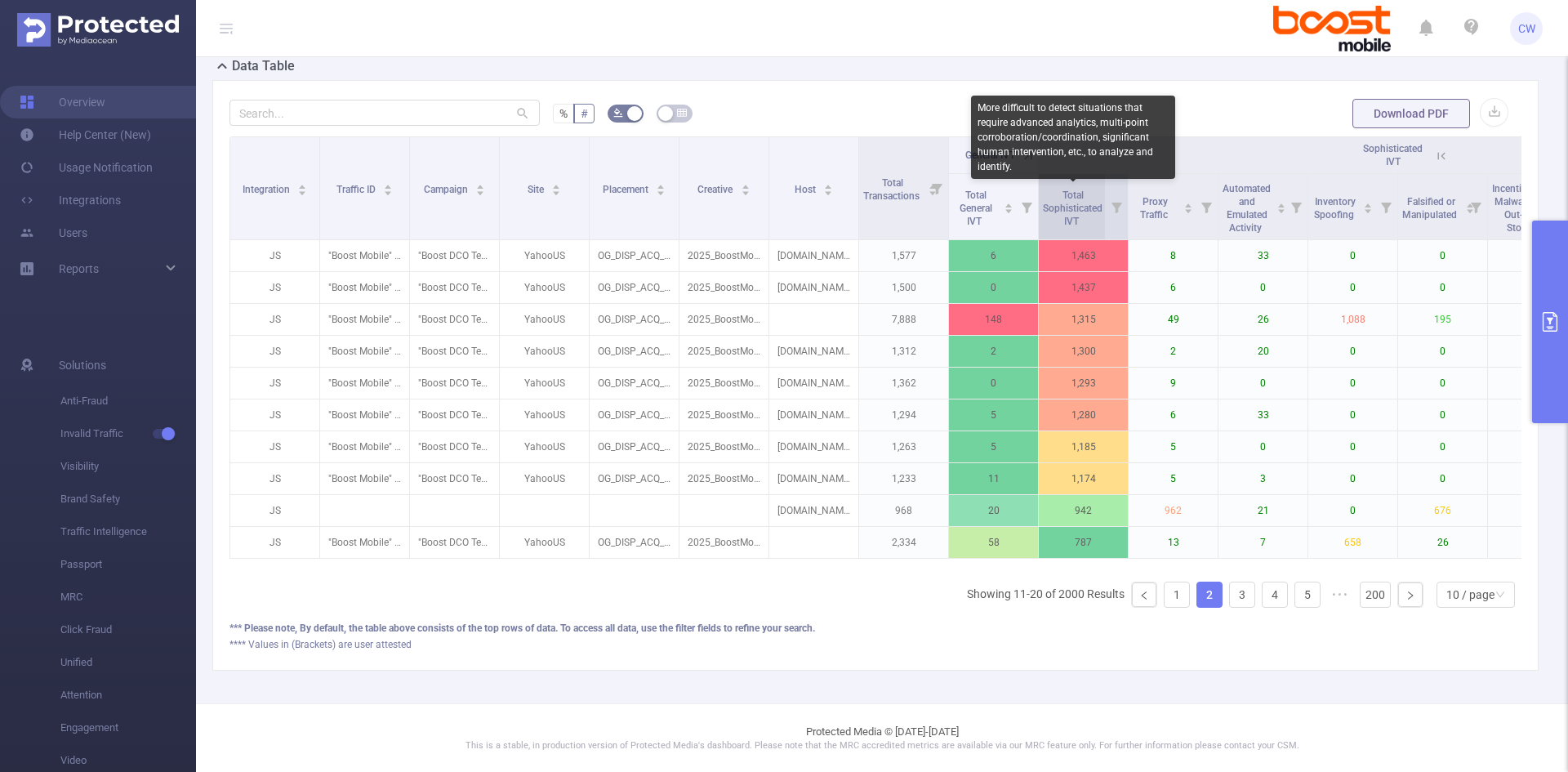
click at [1063, 202] on span "Total Sophisticated IVT" at bounding box center [1073, 208] width 60 height 37
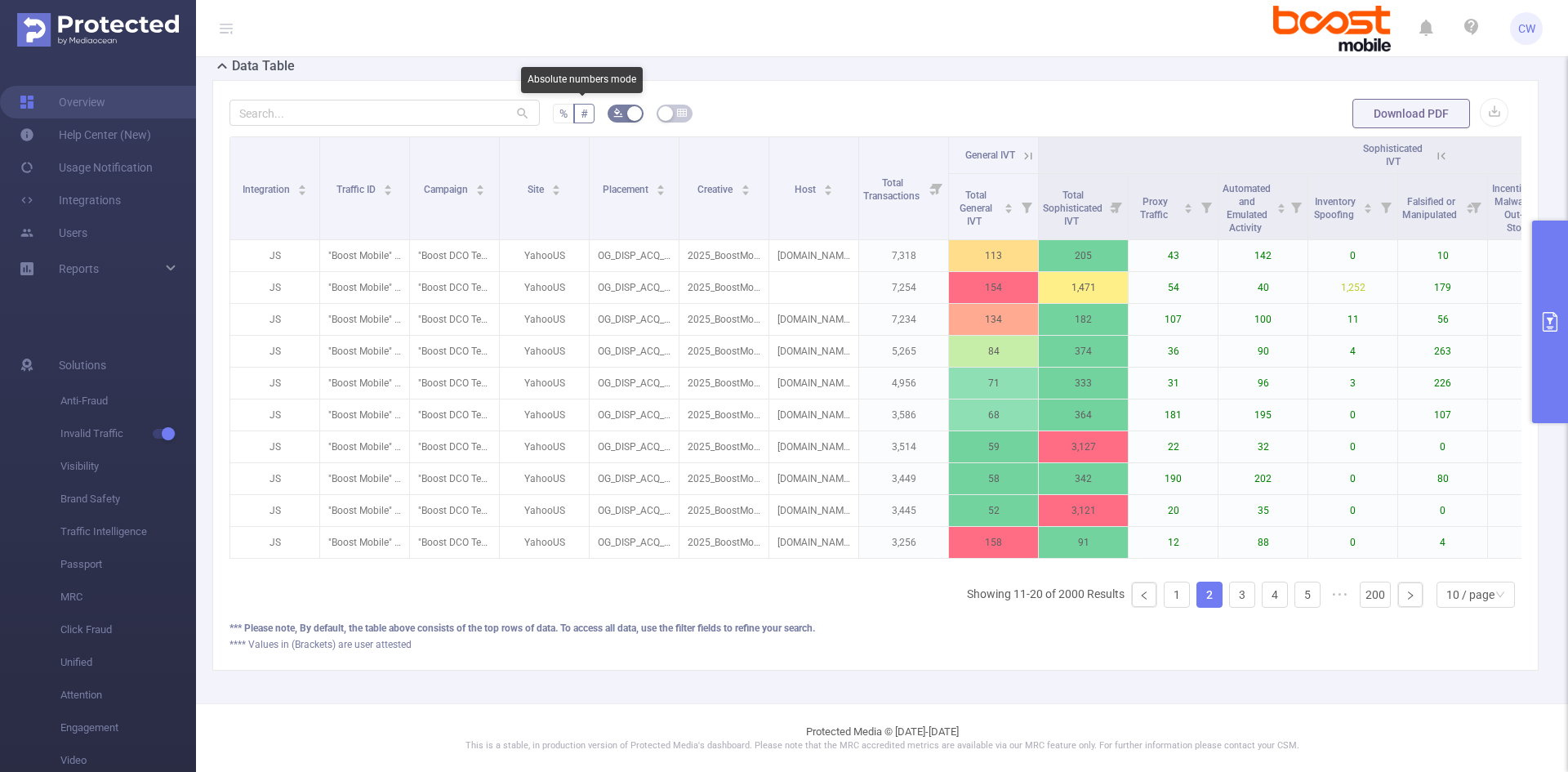
click at [559, 113] on span "%" at bounding box center [563, 114] width 8 height 13
click at [559, 117] on input "%" at bounding box center [559, 117] width 0 height 0
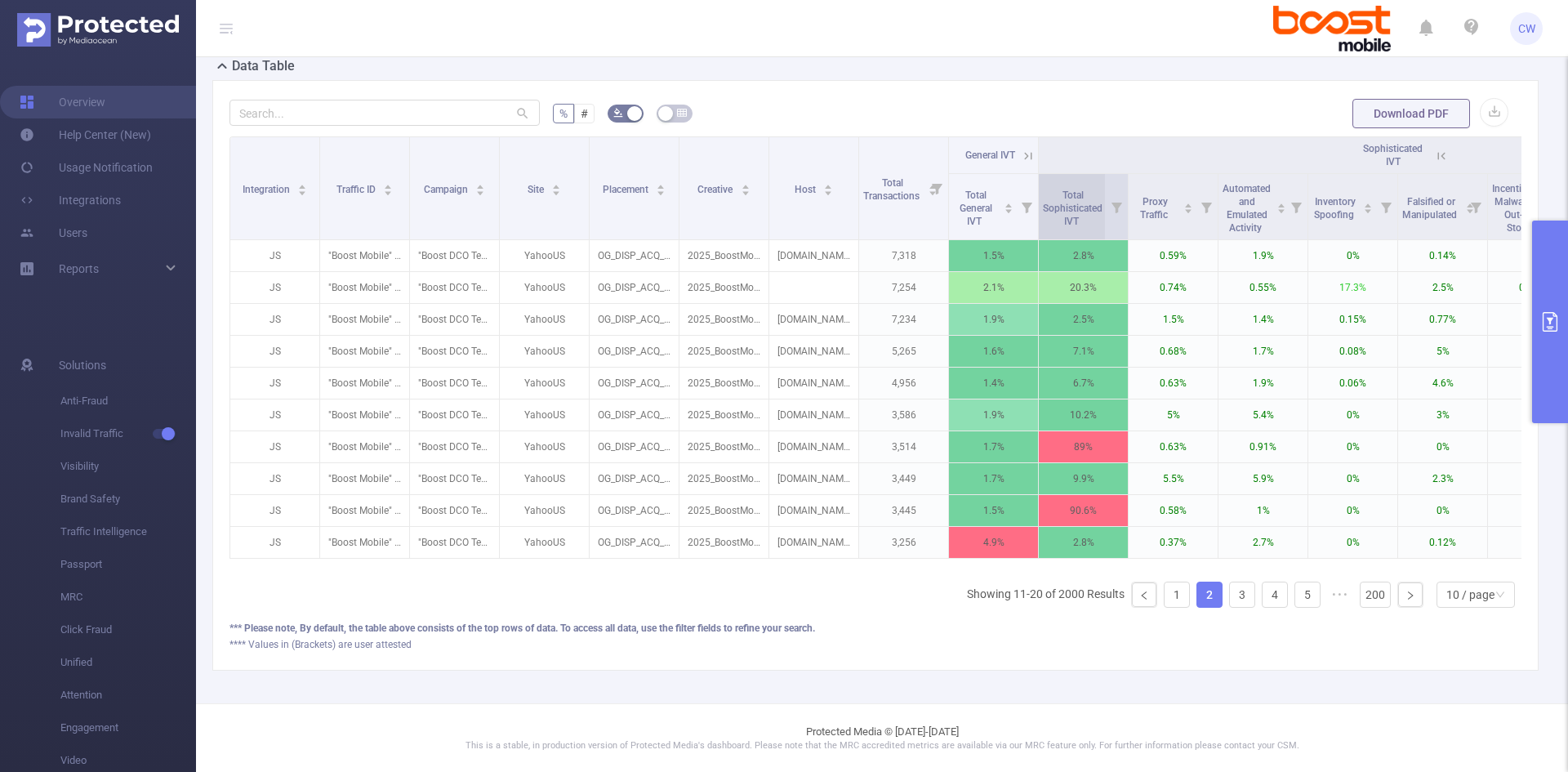
click at [1086, 200] on span "Total Sophisticated IVT" at bounding box center [1073, 207] width 60 height 42
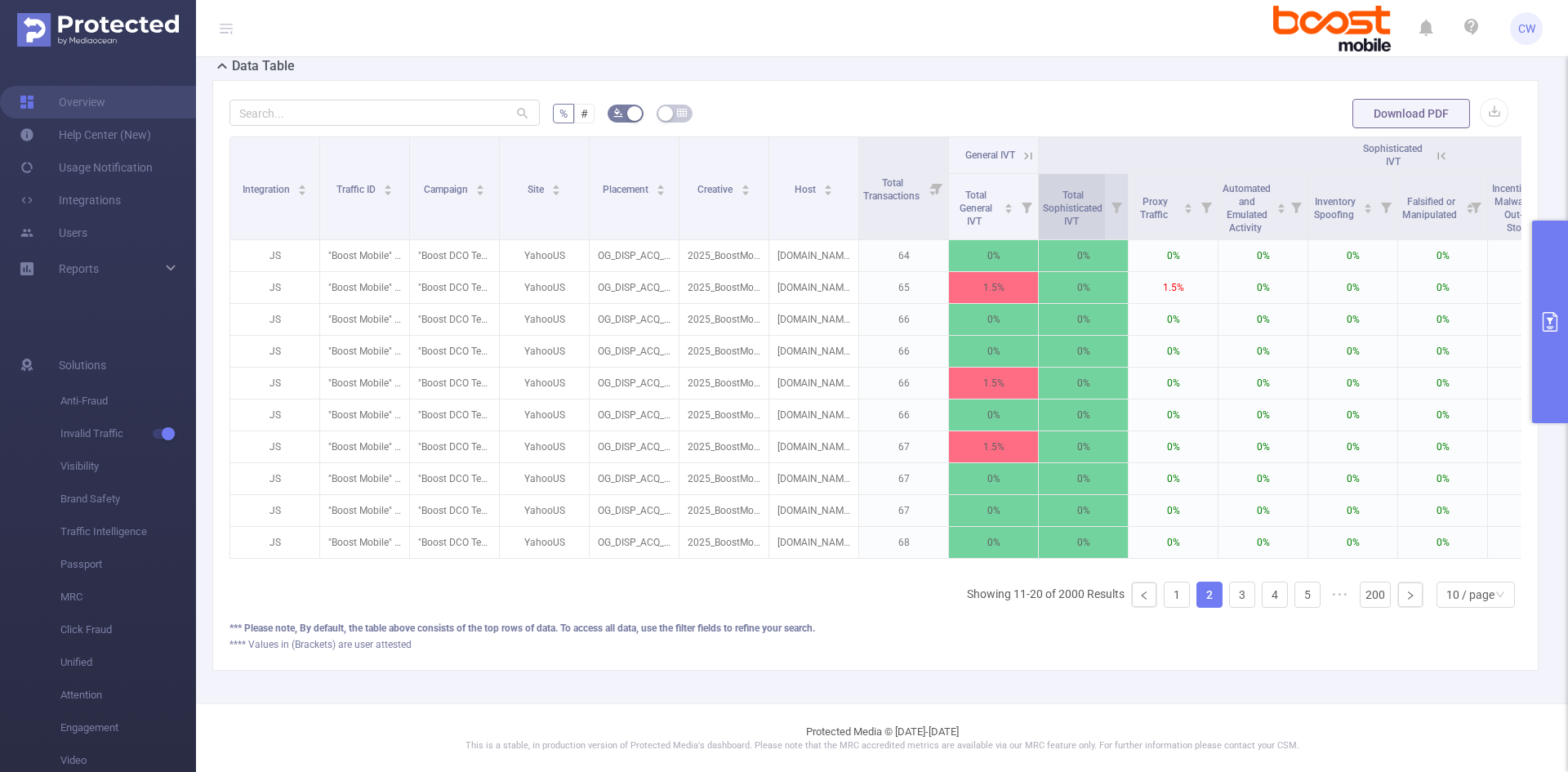
click at [1086, 200] on span "Total Sophisticated IVT" at bounding box center [1073, 207] width 60 height 42
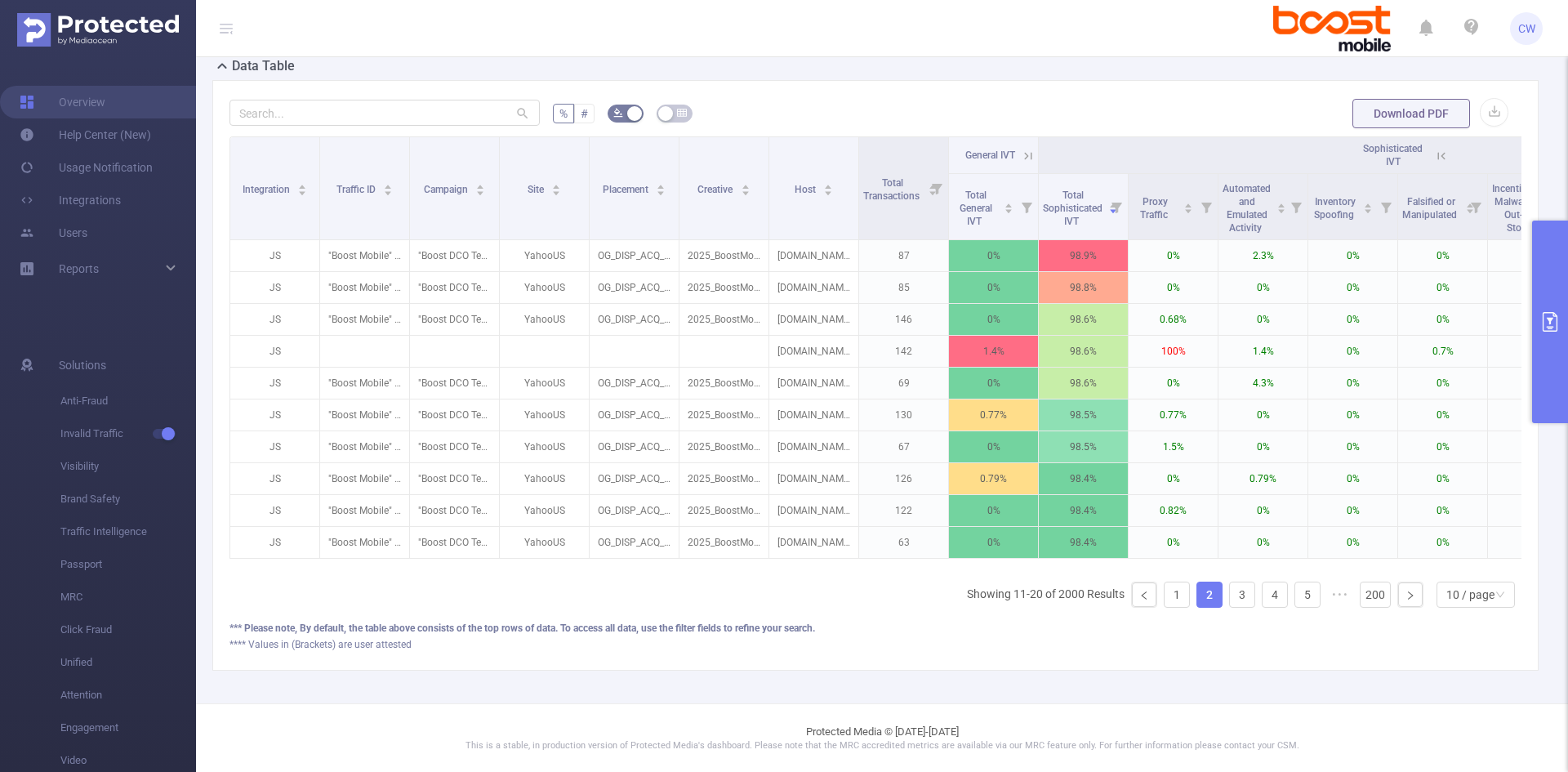
click at [584, 105] on label "#" at bounding box center [584, 114] width 21 height 20
click at [581, 117] on input "#" at bounding box center [581, 117] width 0 height 0
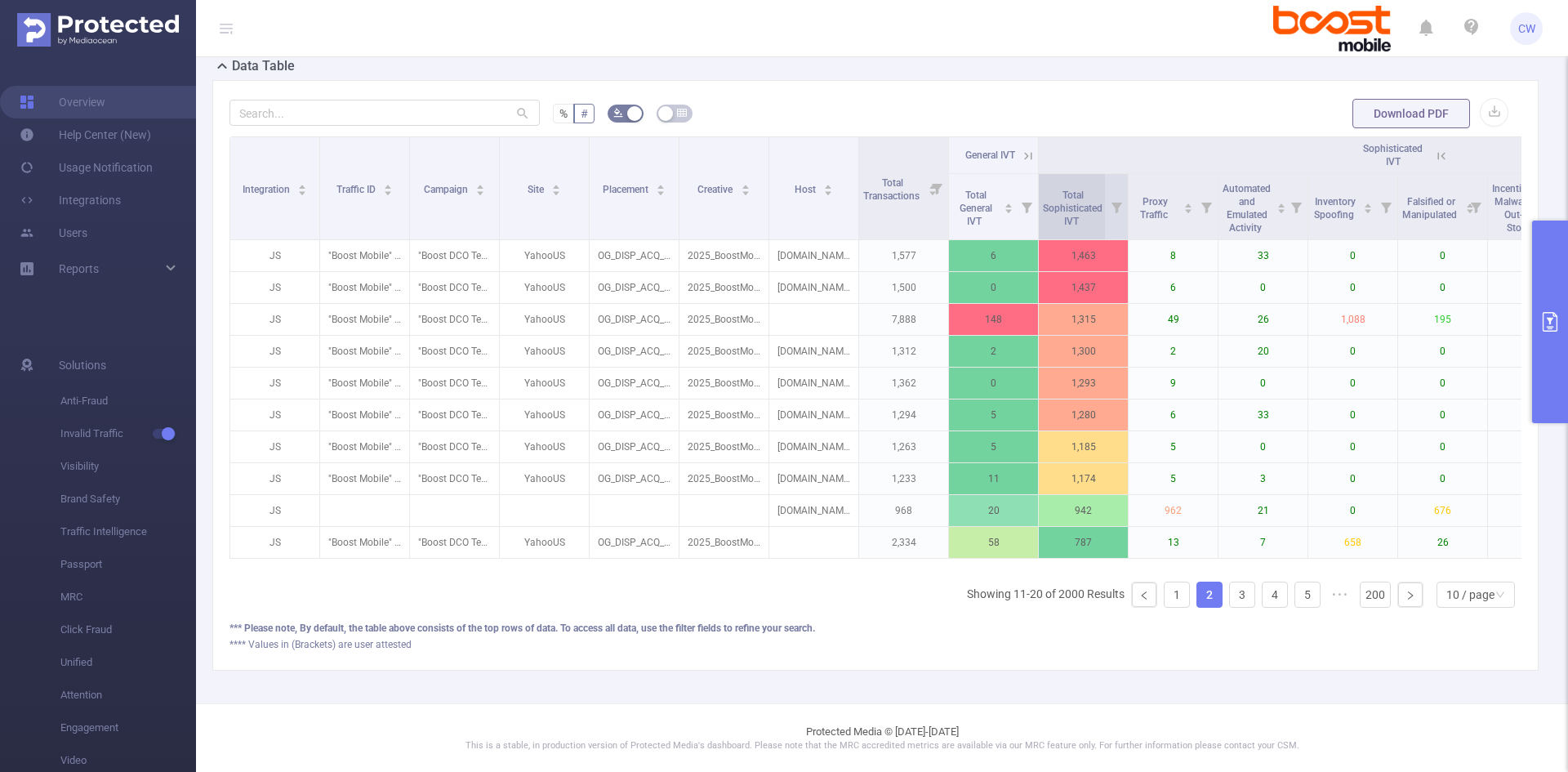
click at [1088, 207] on span "Total Sophisticated IVT" at bounding box center [1073, 208] width 60 height 37
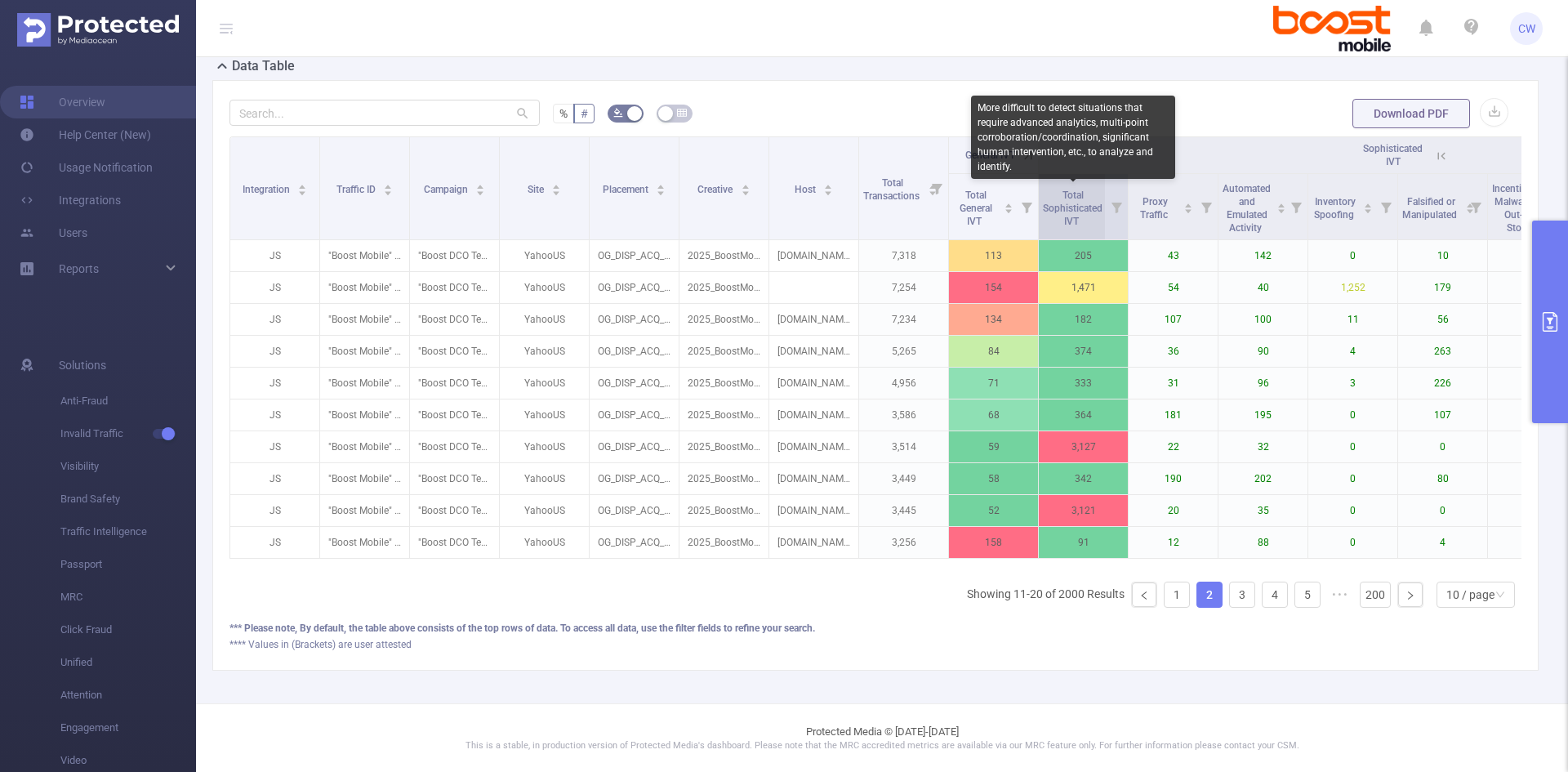
click at [1086, 206] on span "Total Sophisticated IVT" at bounding box center [1073, 208] width 60 height 37
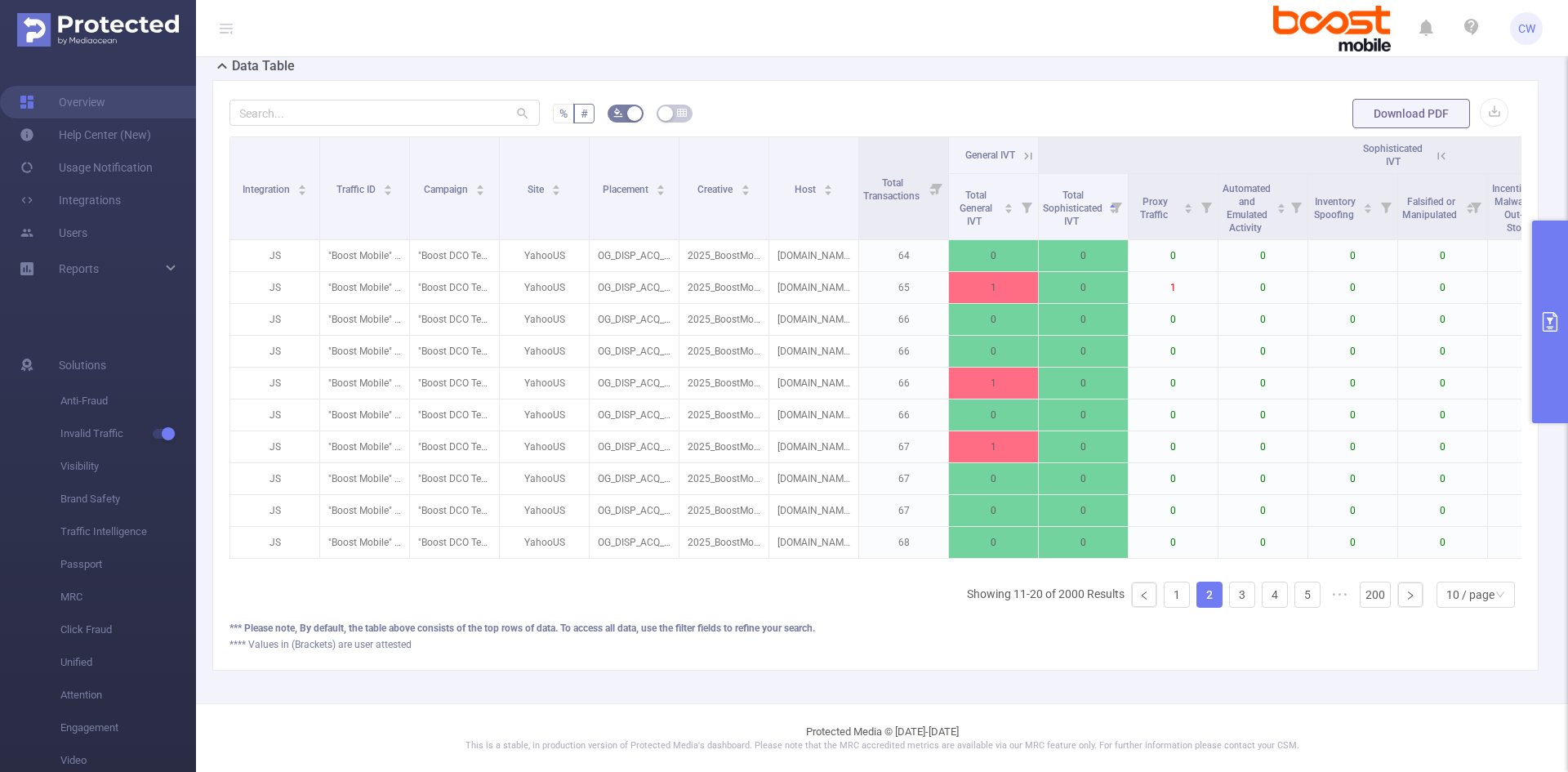
click at [564, 110] on span "%" at bounding box center [563, 114] width 8 height 13
click at [559, 117] on input "%" at bounding box center [559, 117] width 0 height 0
click at [1074, 219] on span "Total Sophisticated IVT" at bounding box center [1073, 208] width 60 height 37
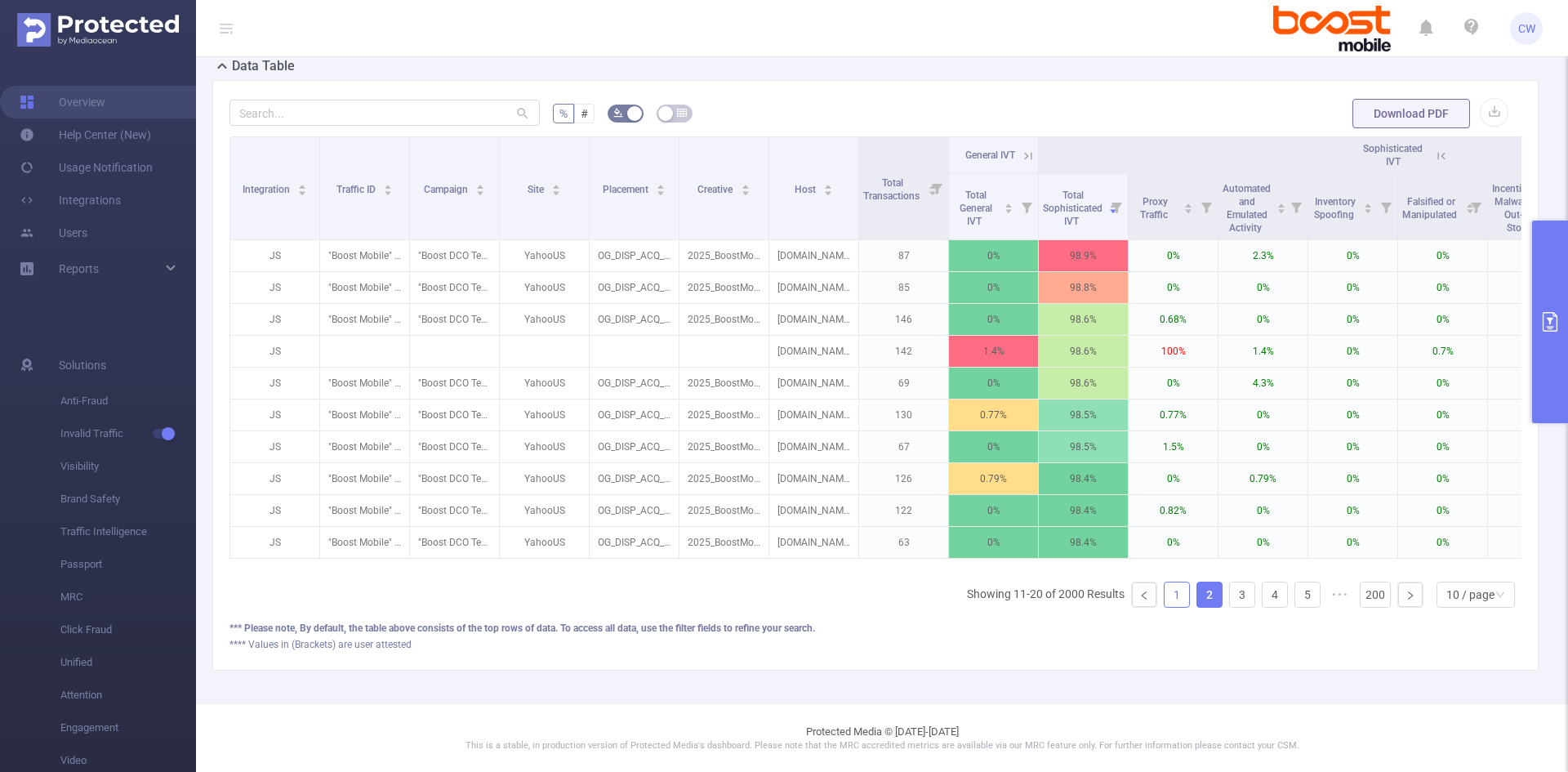
click at [1164, 595] on link "1" at bounding box center [1176, 595] width 24 height 24
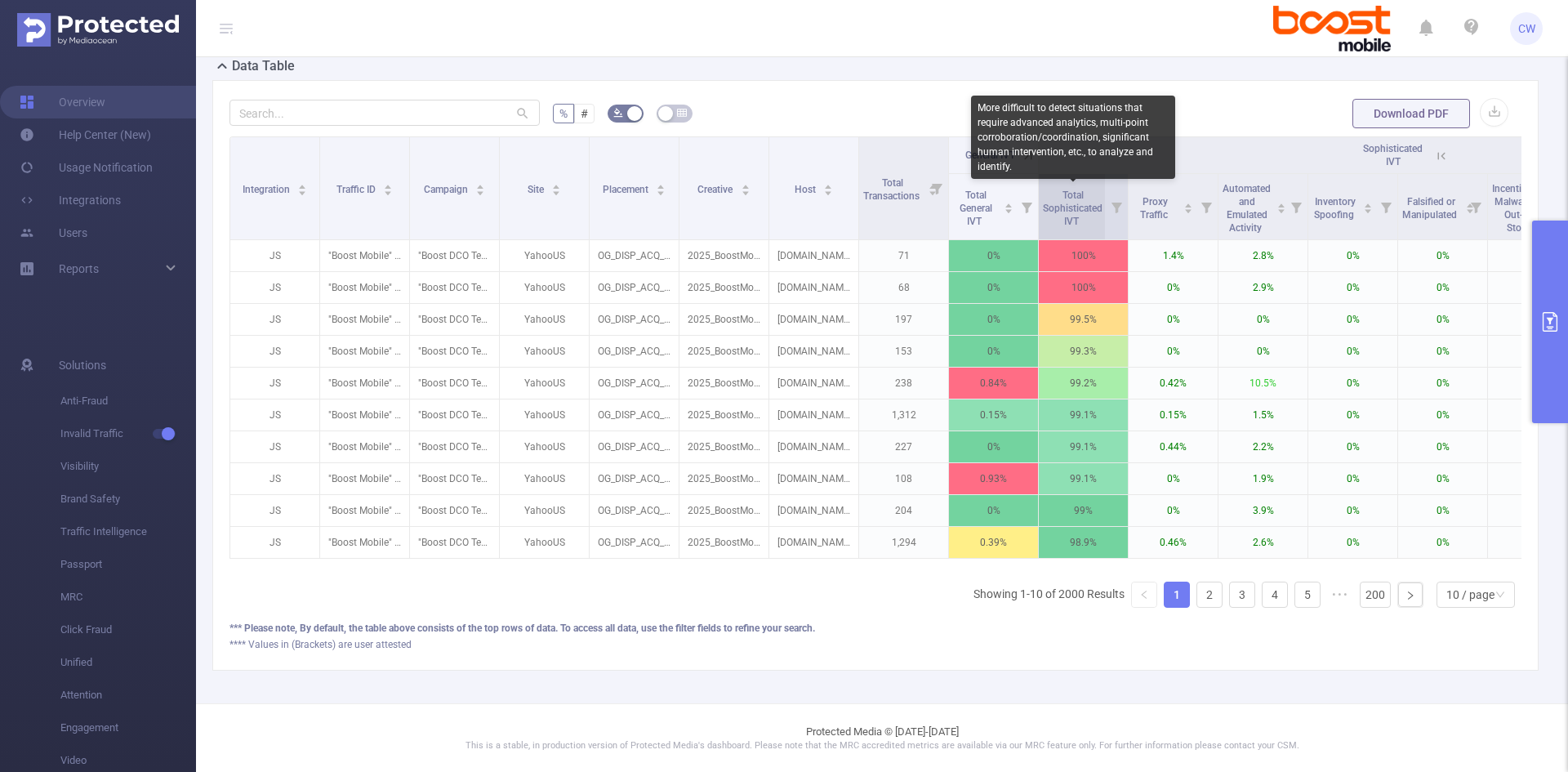
click at [1070, 198] on span "Total Sophisticated IVT" at bounding box center [1073, 208] width 60 height 37
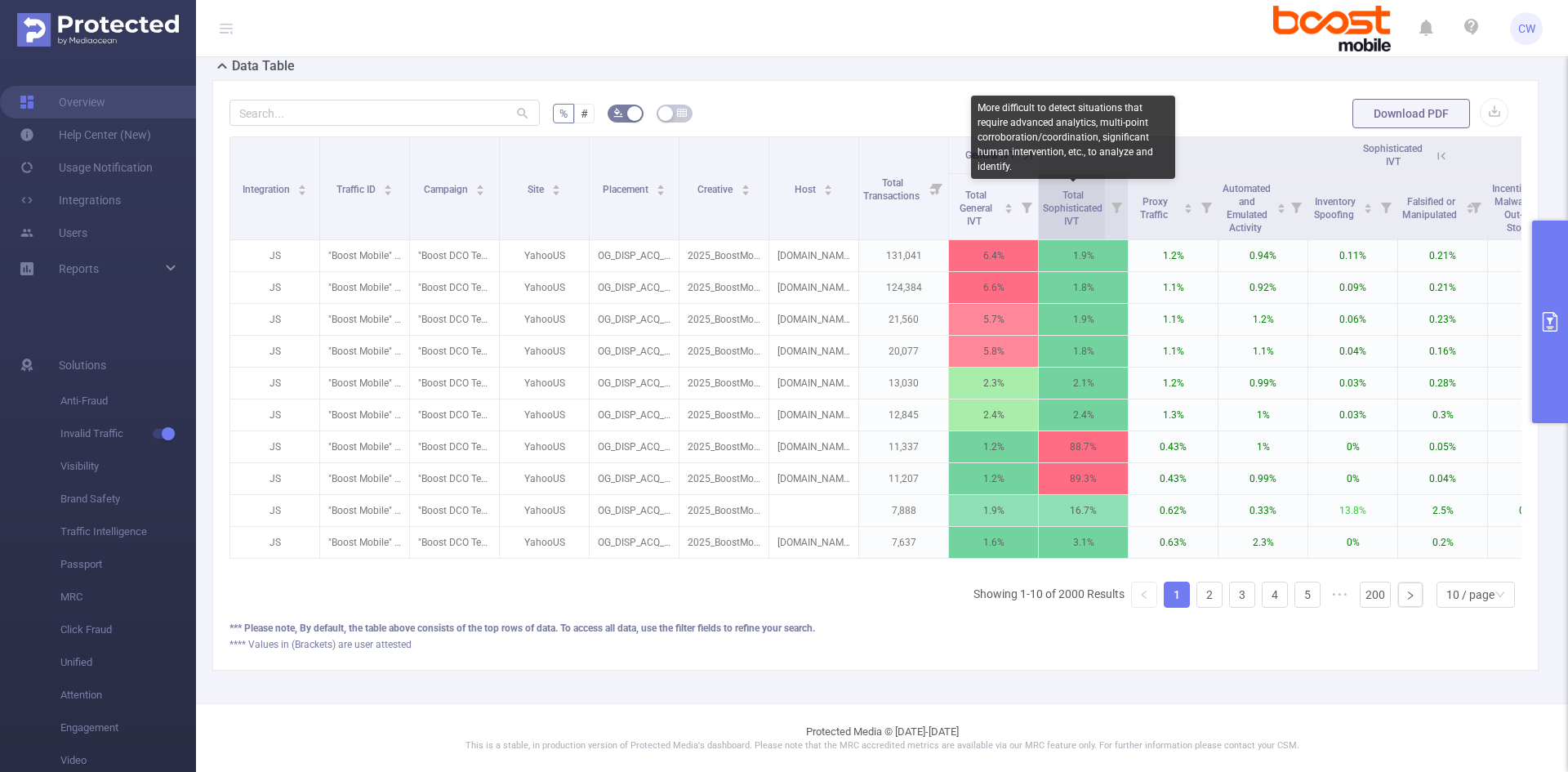
click at [1066, 190] on span "Total Sophisticated IVT" at bounding box center [1073, 208] width 60 height 37
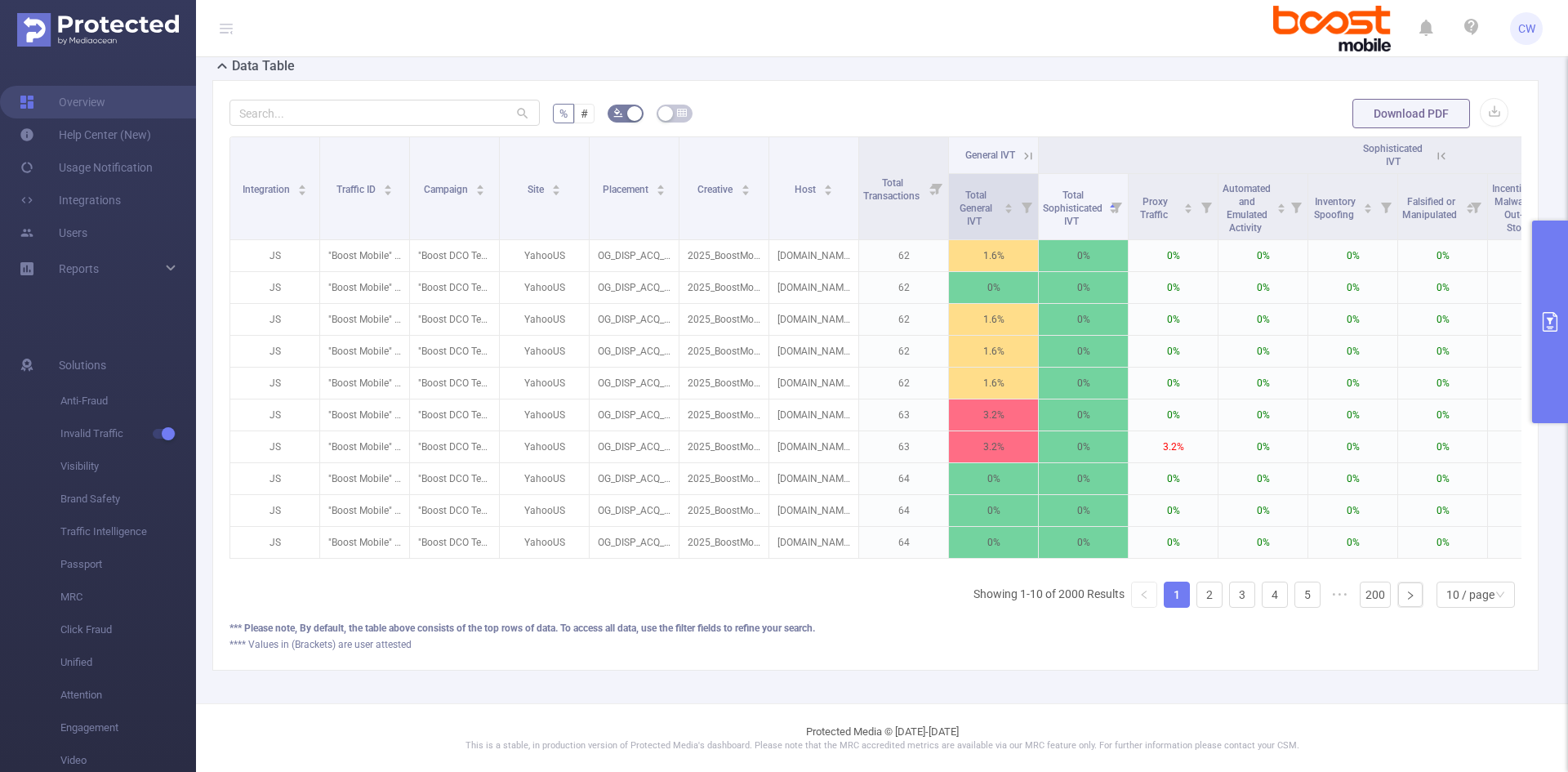
click at [1038, 197] on span at bounding box center [1038, 207] width 8 height 65
click at [1049, 201] on span "Total Sophisticated IVT" at bounding box center [1073, 207] width 60 height 42
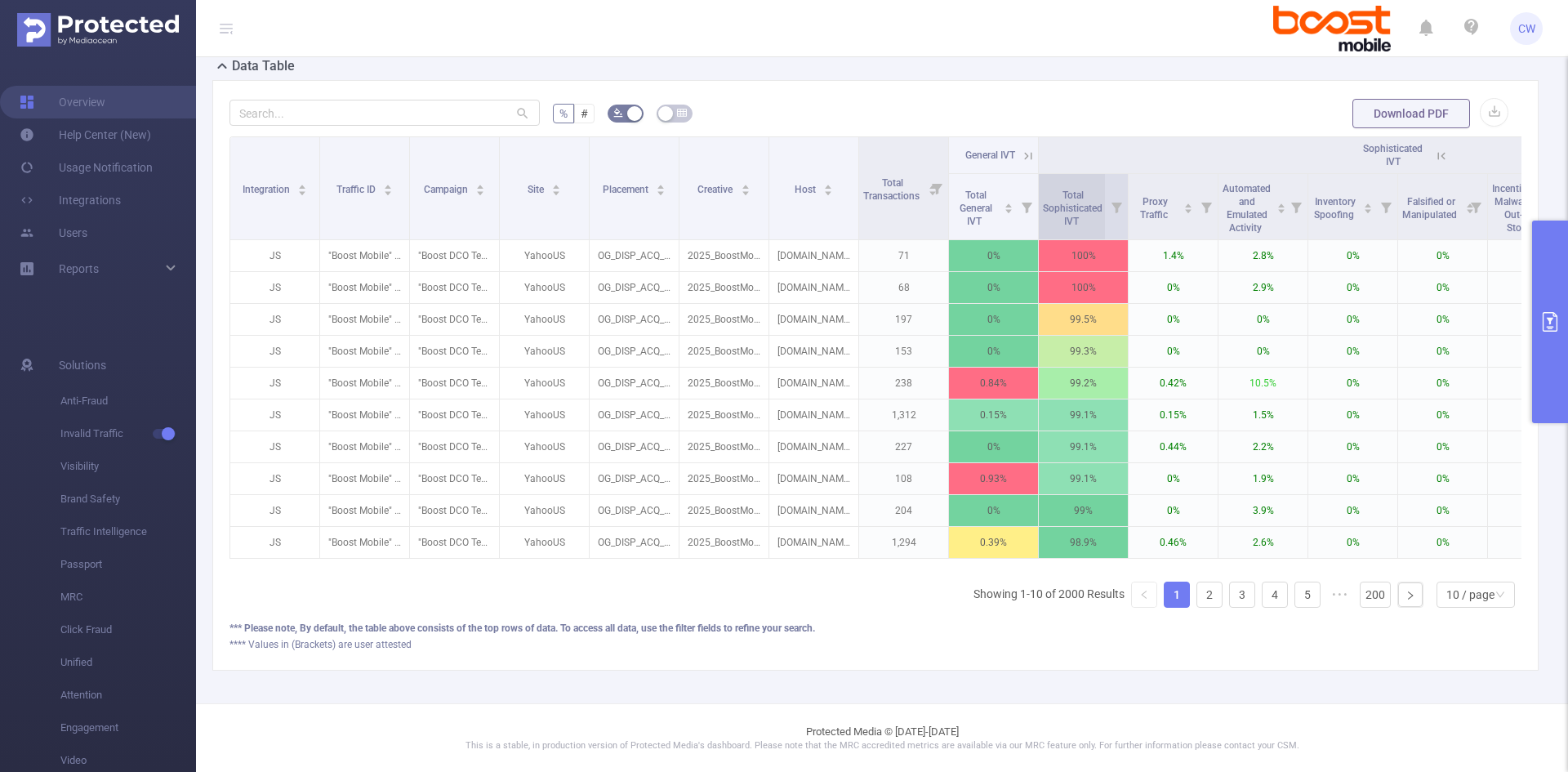
click at [1057, 205] on span "Total Sophisticated IVT" at bounding box center [1073, 208] width 60 height 37
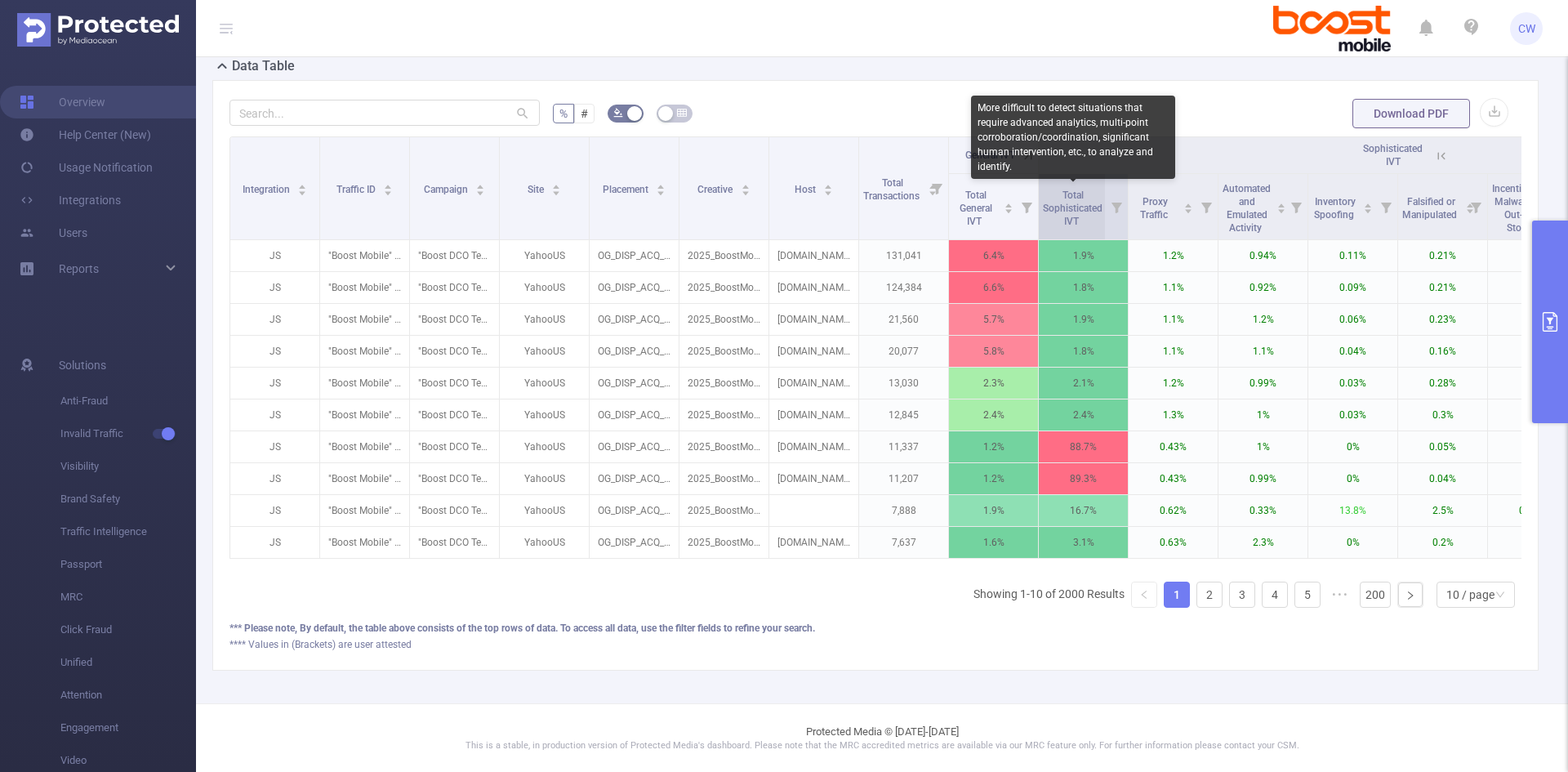
click at [1057, 205] on span "Total Sophisticated IVT" at bounding box center [1073, 208] width 60 height 37
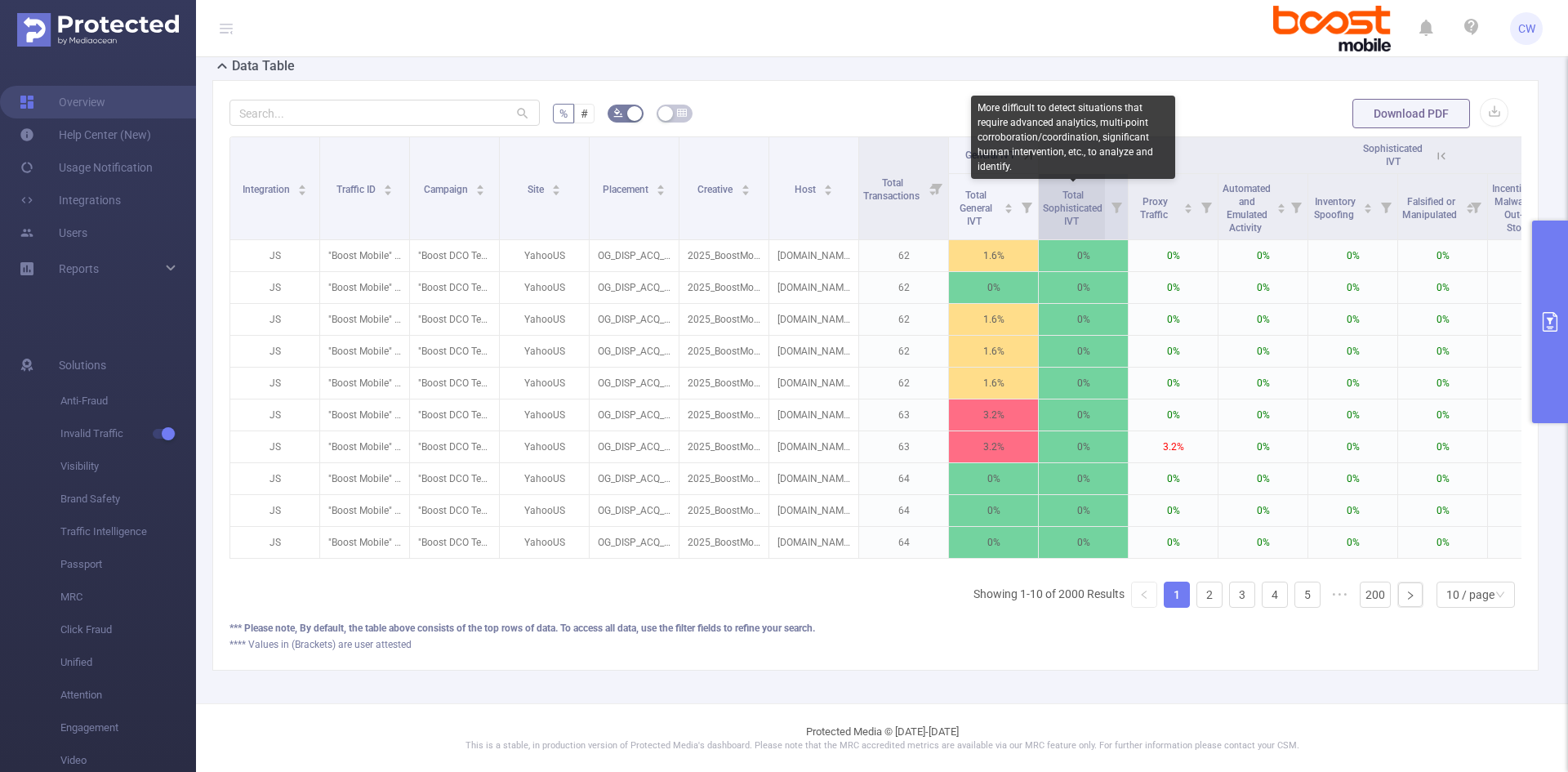
click at [1057, 205] on span "Total Sophisticated IVT" at bounding box center [1073, 208] width 60 height 37
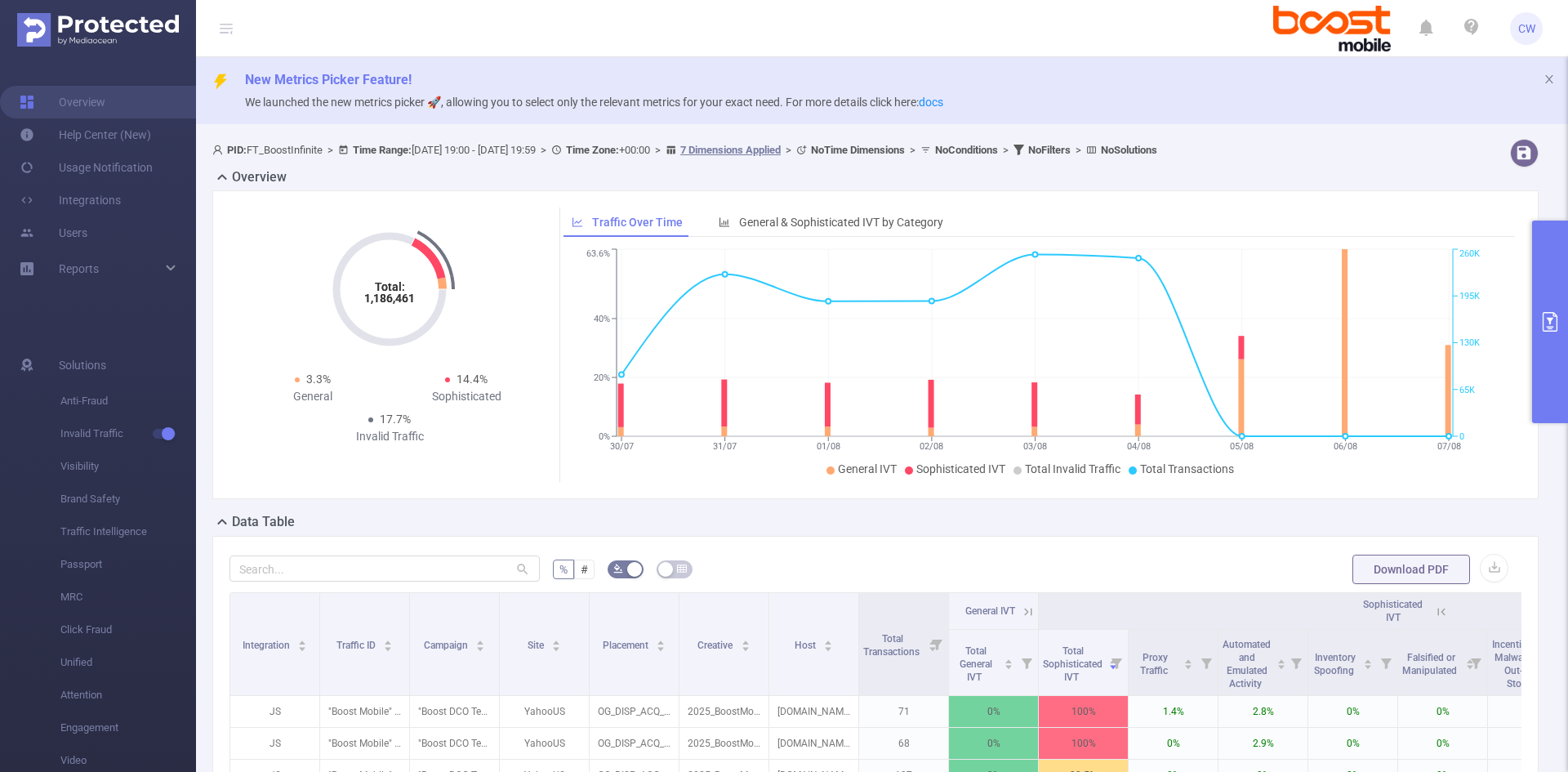
click at [1024, 146] on icon at bounding box center [1019, 150] width 11 height 11
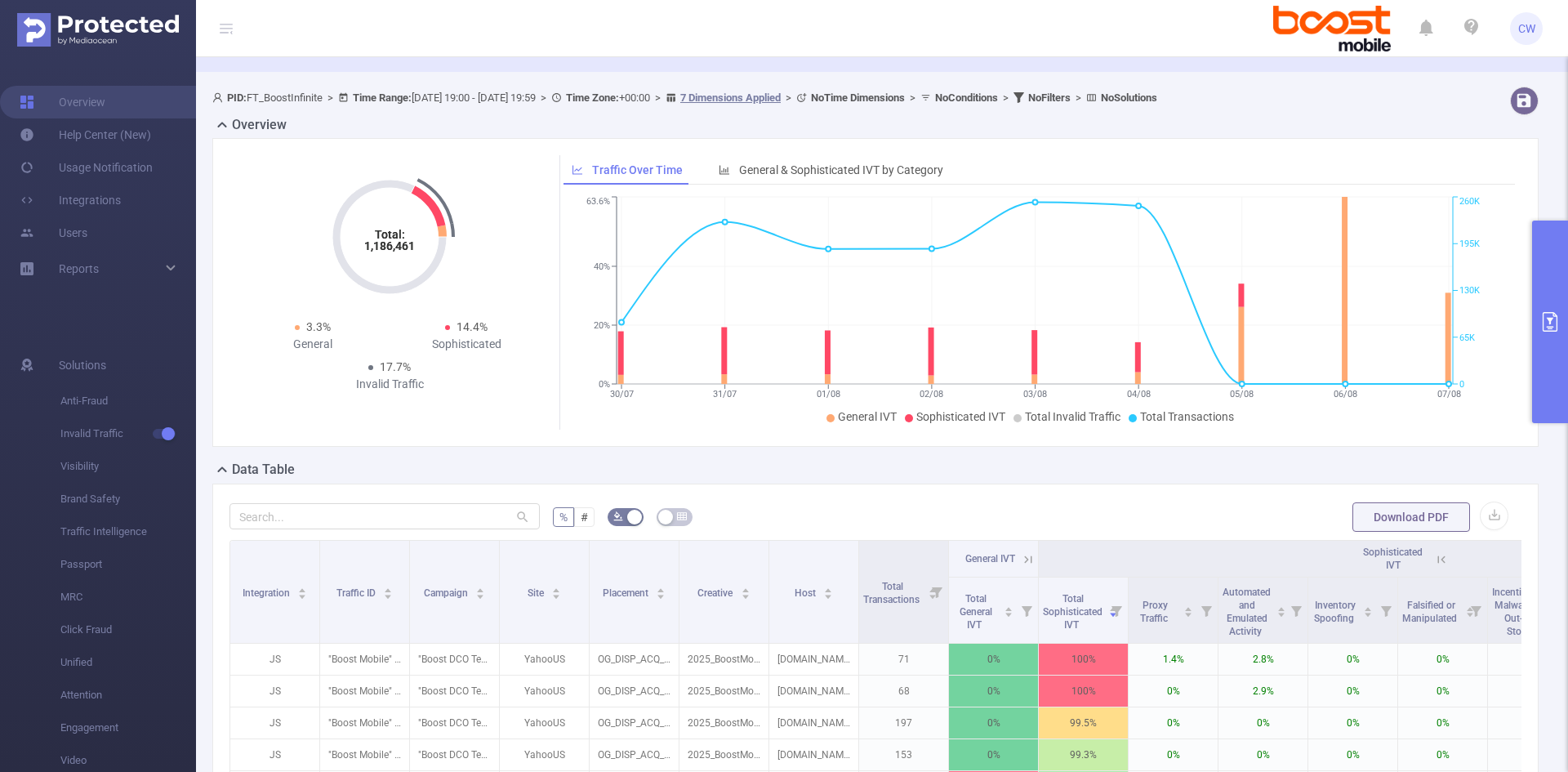
scroll to position [82, 0]
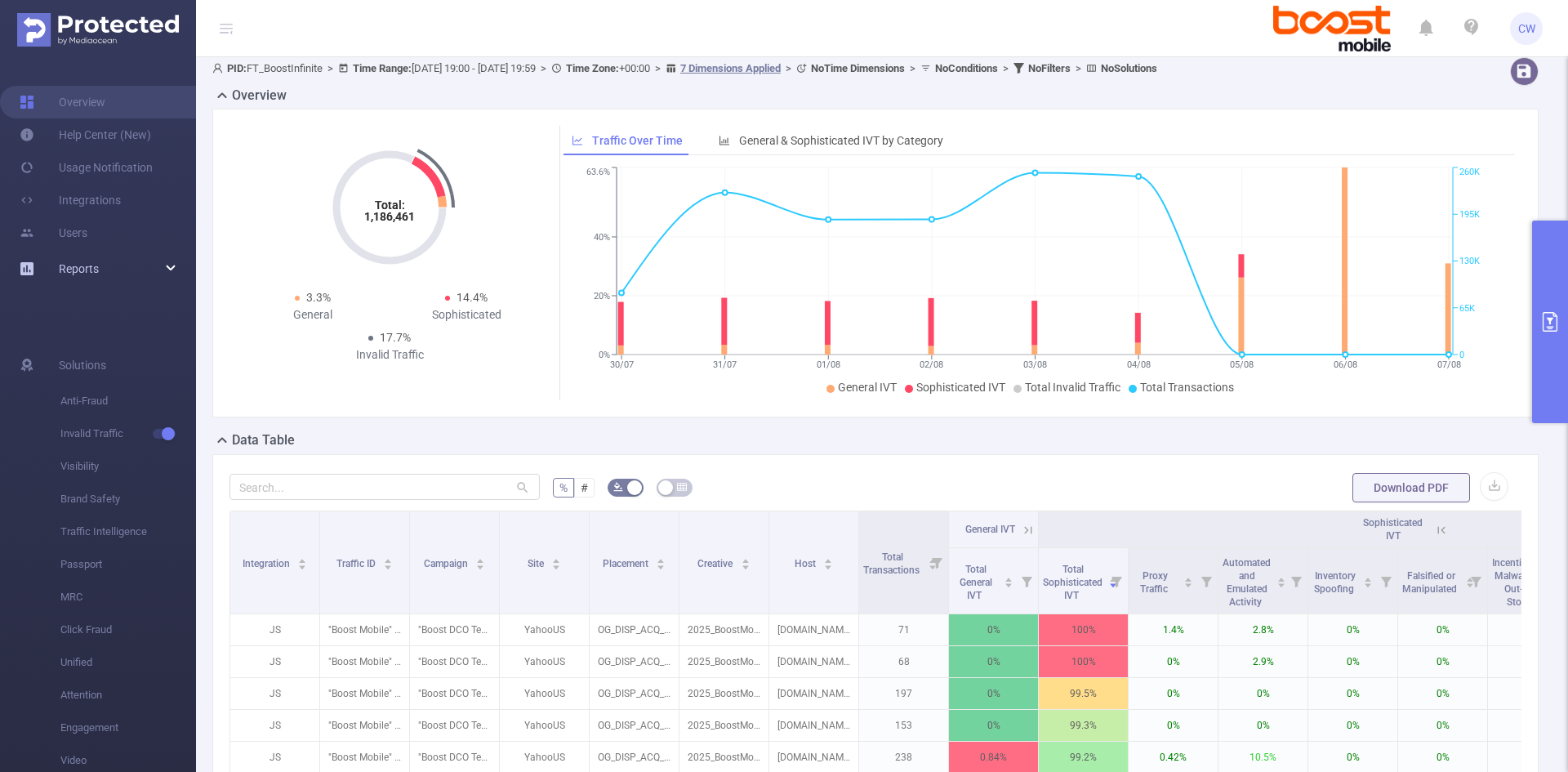
click at [161, 277] on div "Reports" at bounding box center [97, 268] width 196 height 32
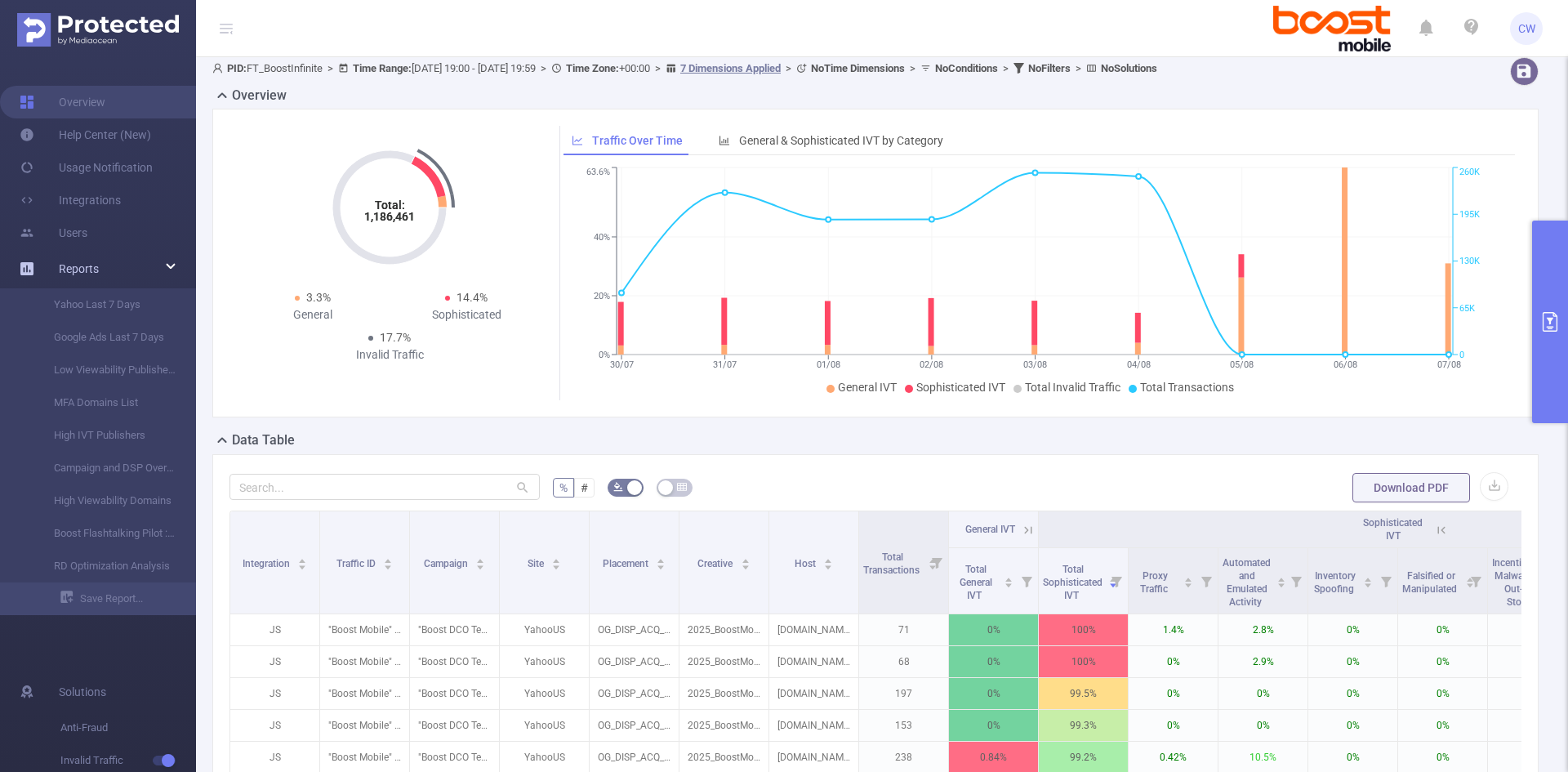
click at [166, 265] on div "Reports" at bounding box center [97, 268] width 196 height 32
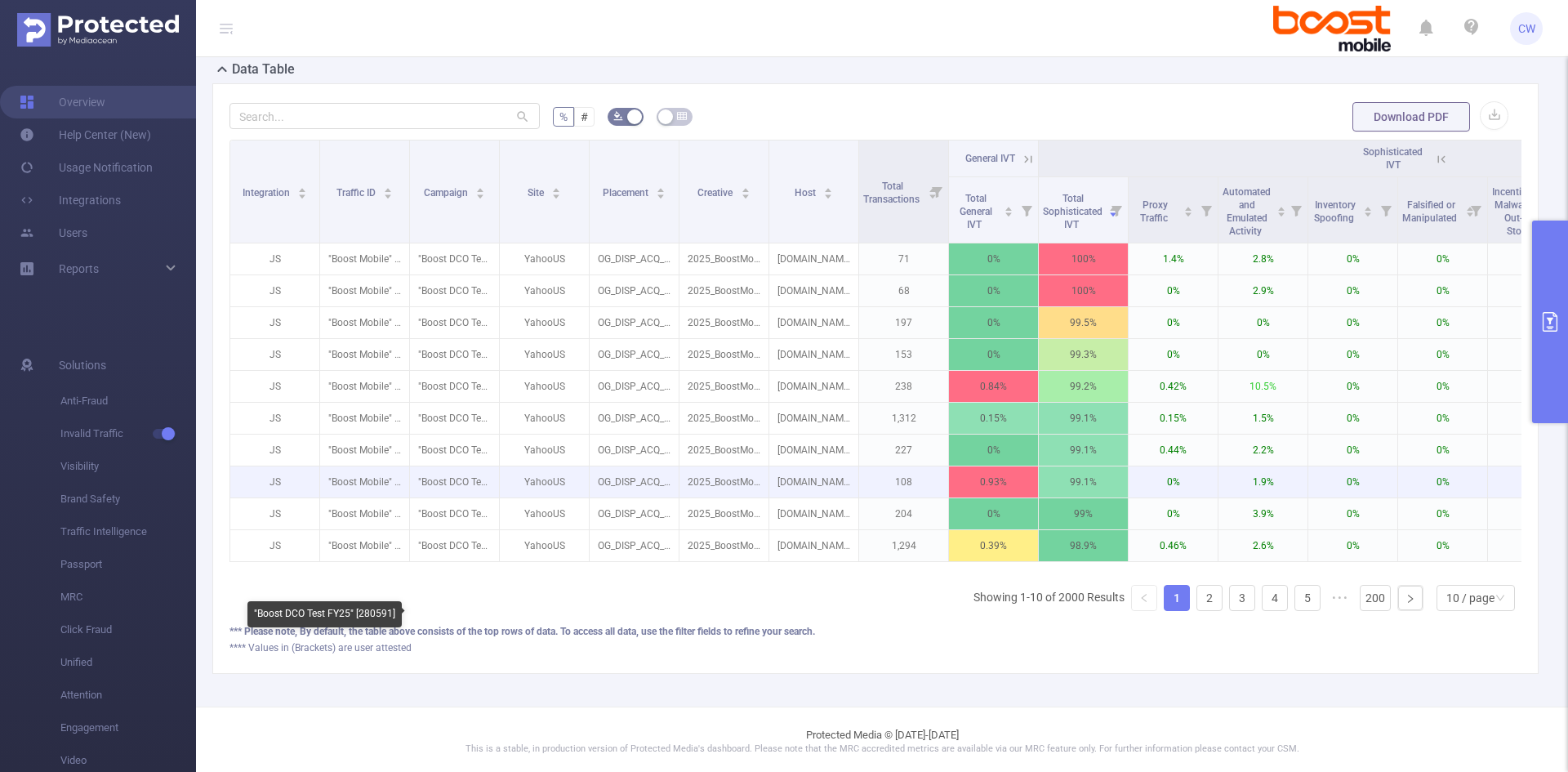
scroll to position [469, 0]
